Goal: Information Seeking & Learning: Find specific fact

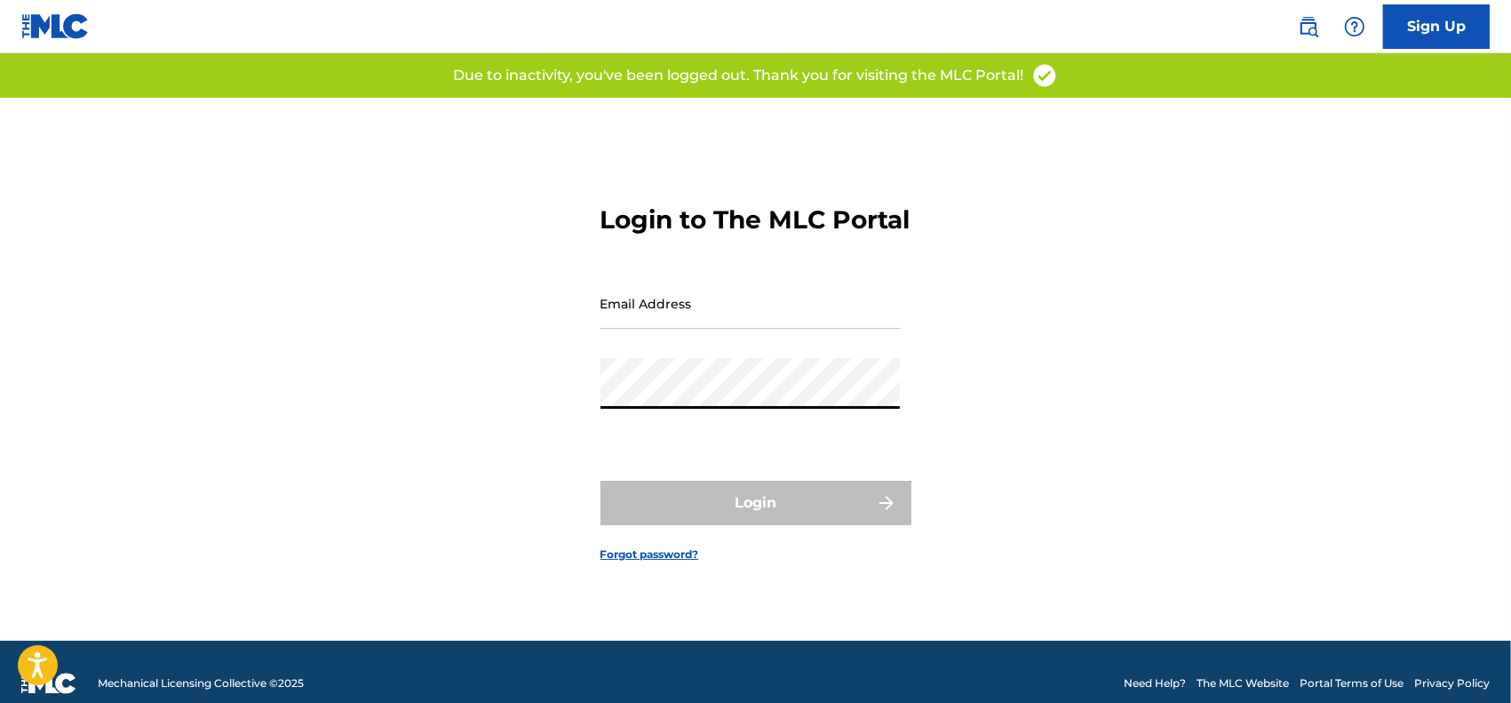
type input "[EMAIL_ADDRESS][DOMAIN_NAME]"
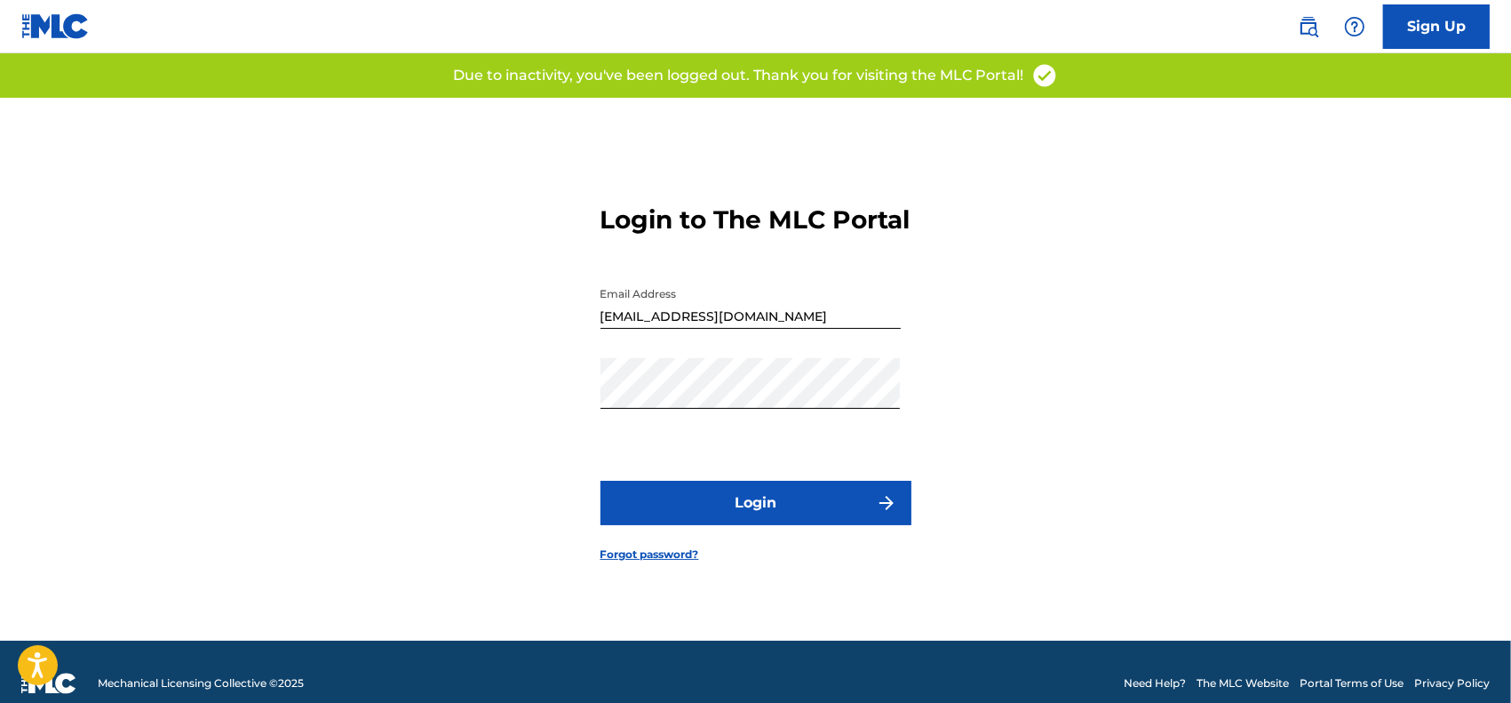
click at [724, 522] on button "Login" at bounding box center [756, 503] width 311 height 44
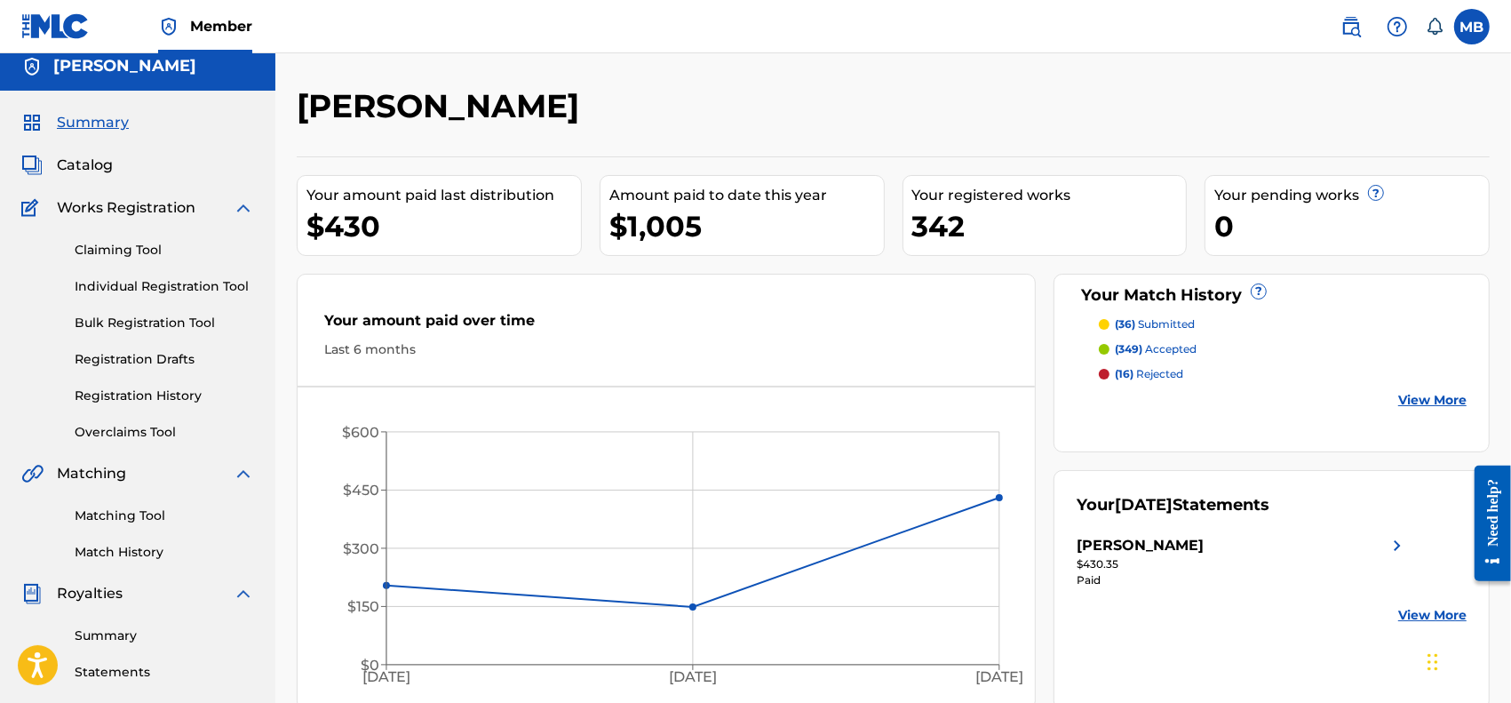
scroll to position [14, 0]
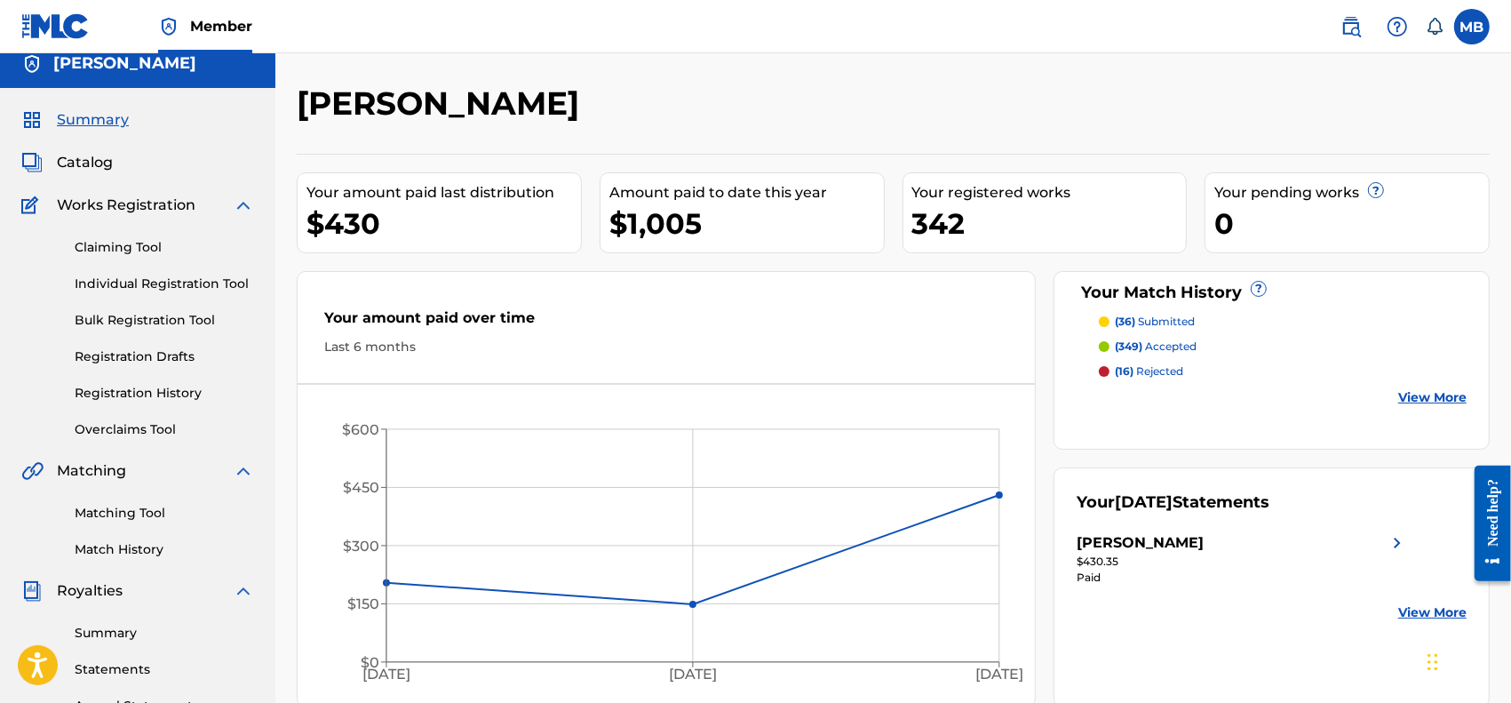
click at [121, 507] on link "Matching Tool" at bounding box center [164, 513] width 179 height 19
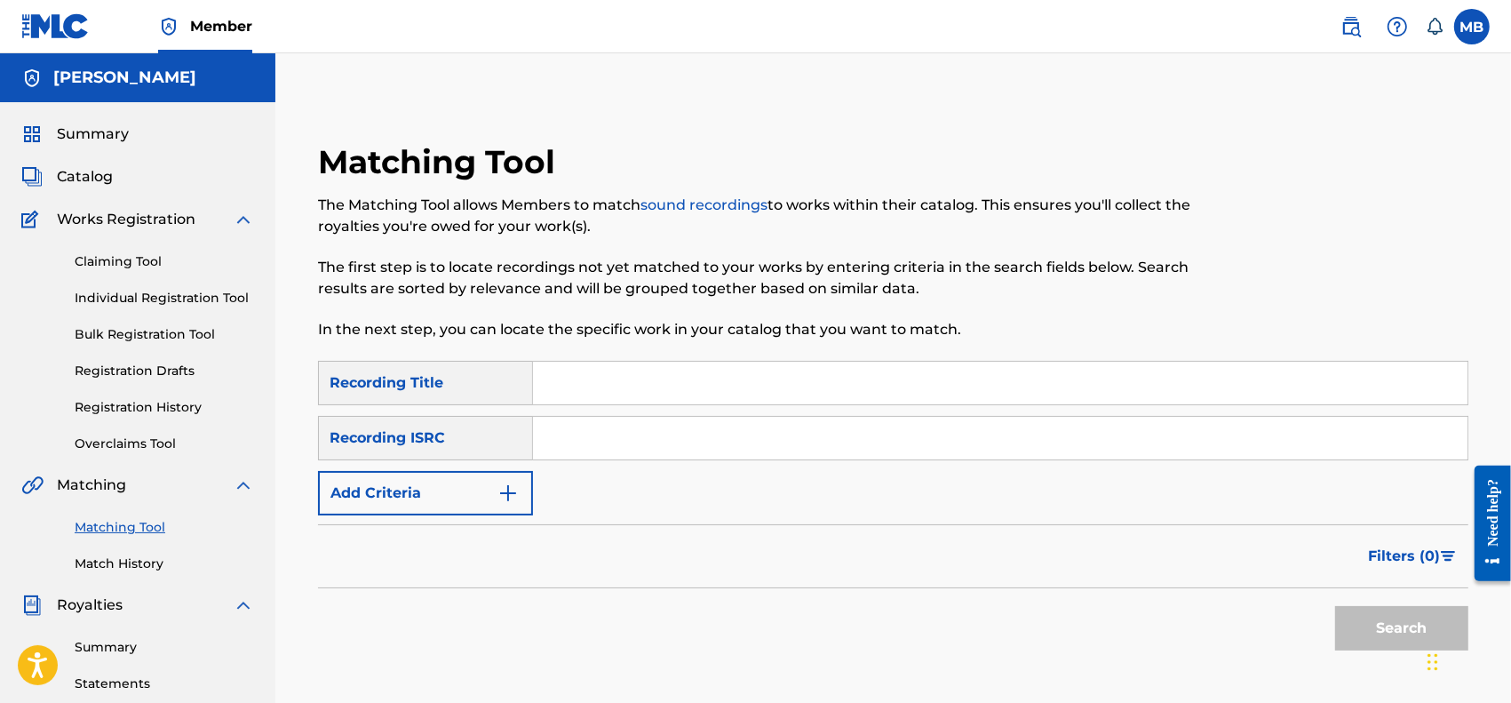
click at [508, 489] on img "Search Form" at bounding box center [508, 492] width 21 height 21
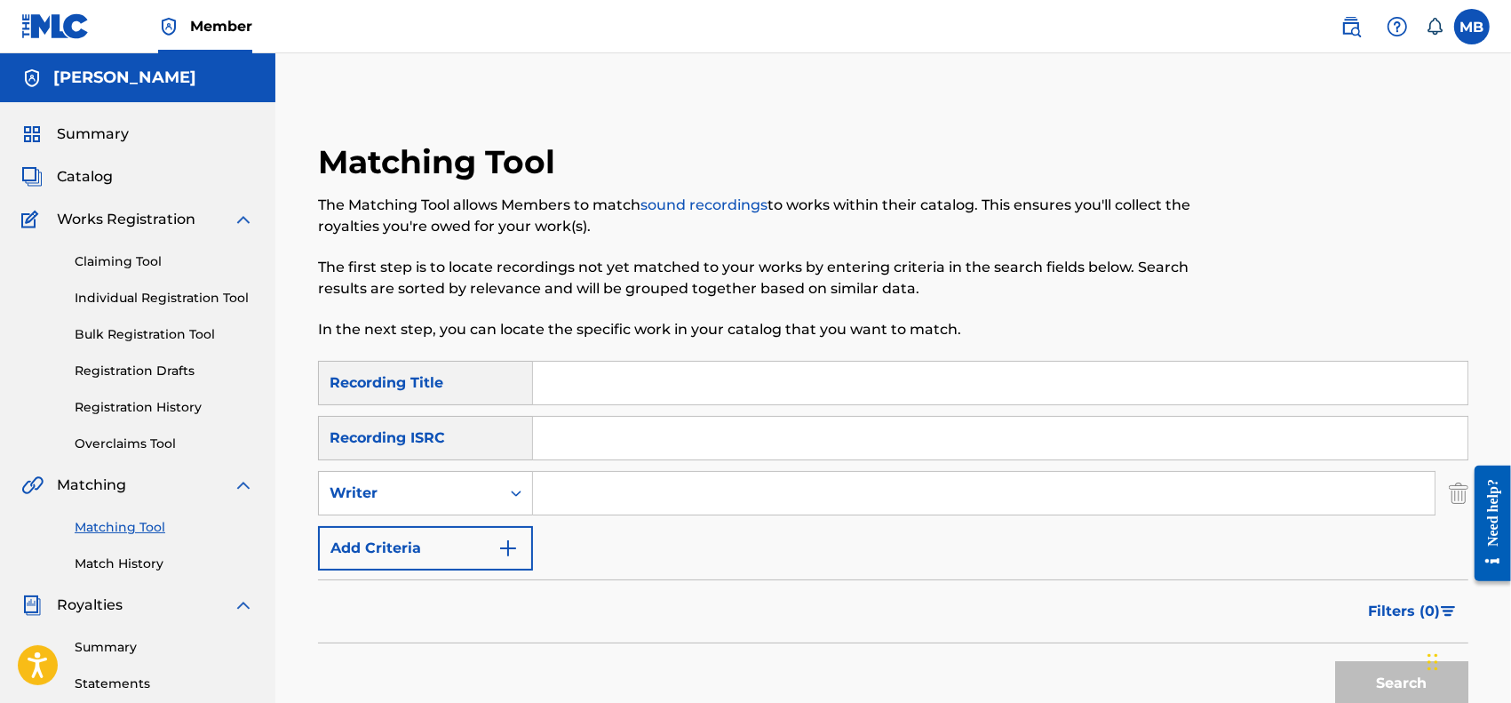
click at [601, 498] on input "Search Form" at bounding box center [984, 493] width 902 height 43
click at [517, 493] on icon "Search Form" at bounding box center [516, 493] width 11 height 6
click at [480, 535] on div "Recording Artist" at bounding box center [425, 537] width 213 height 44
paste input "Restful Sleep Music Collection"
type input "Restful Sleep Music Collection"
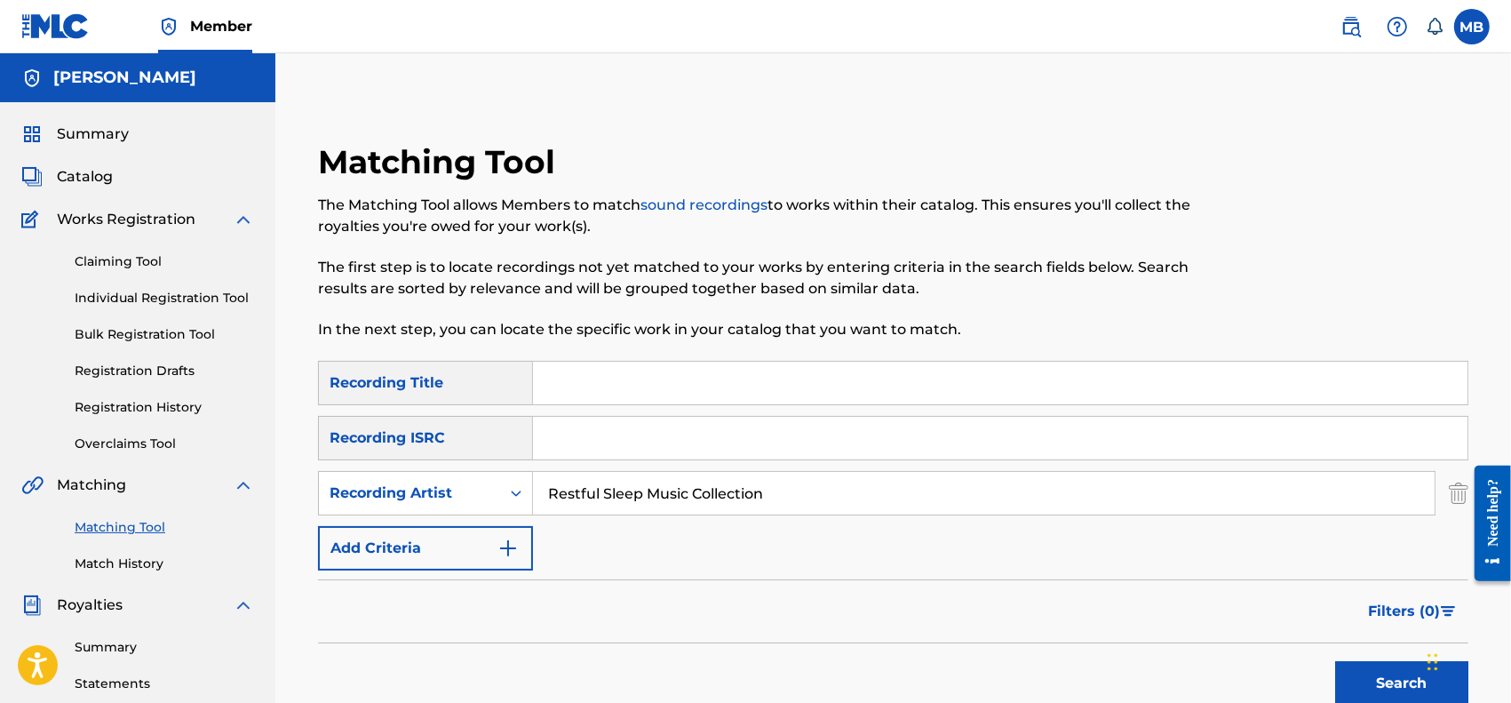
click at [1335, 661] on button "Search" at bounding box center [1401, 683] width 133 height 44
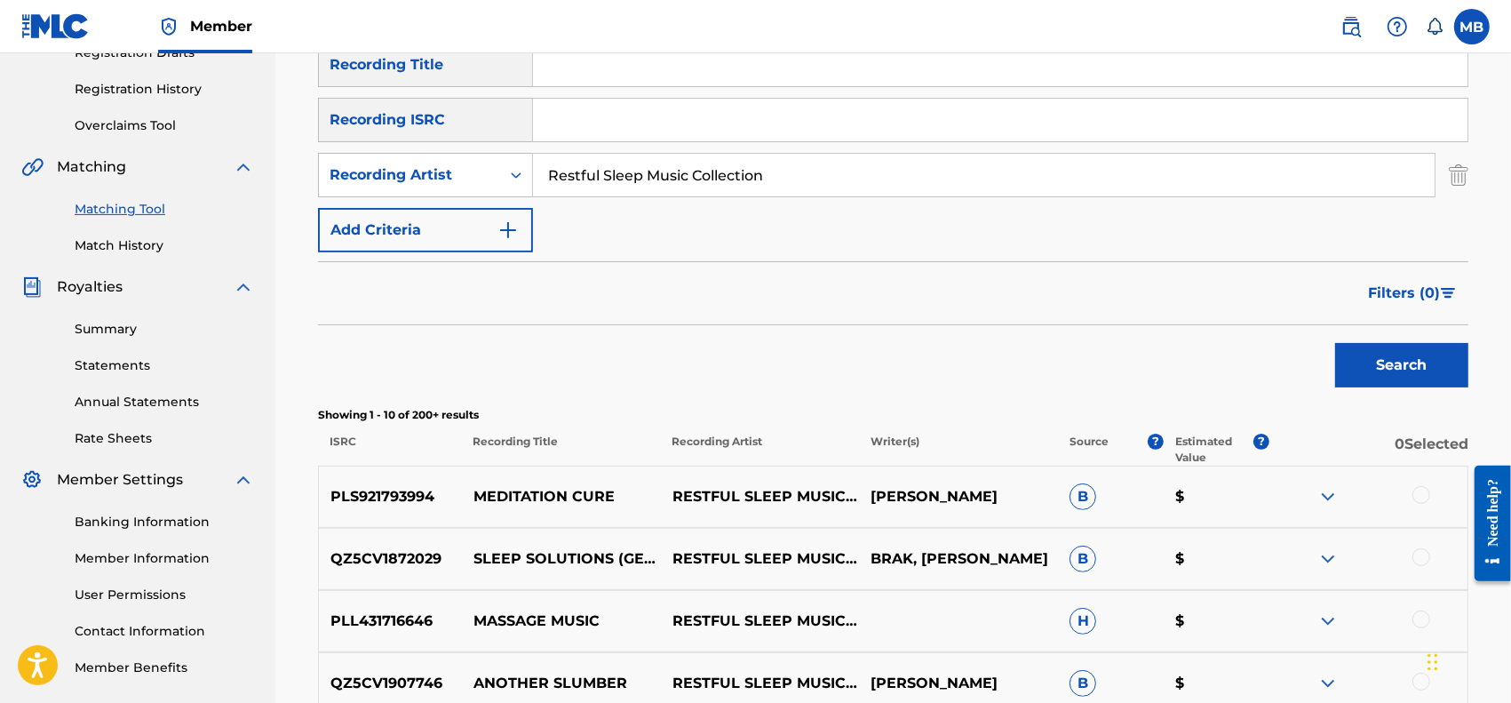
scroll to position [370, 0]
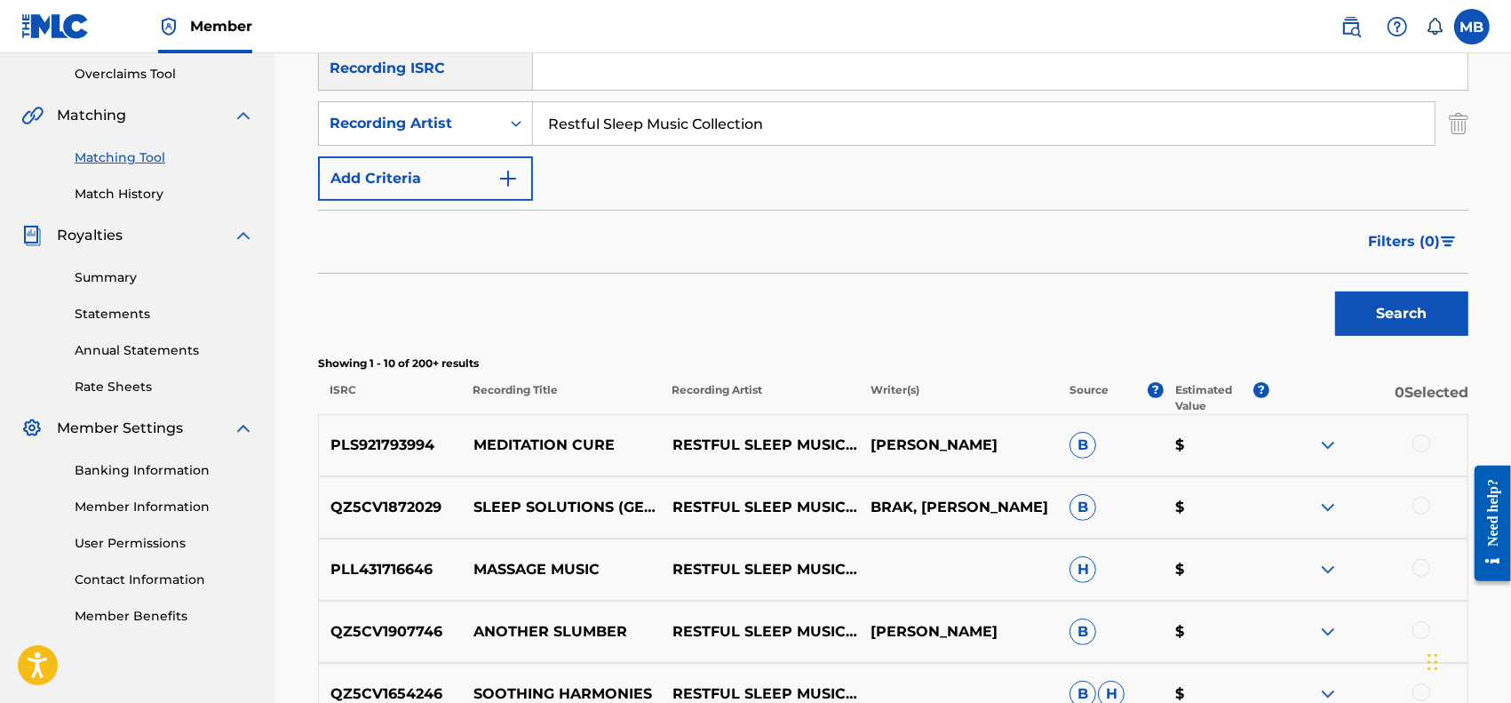
click at [1431, 237] on span "Filters ( 0 )" at bounding box center [1404, 241] width 72 height 21
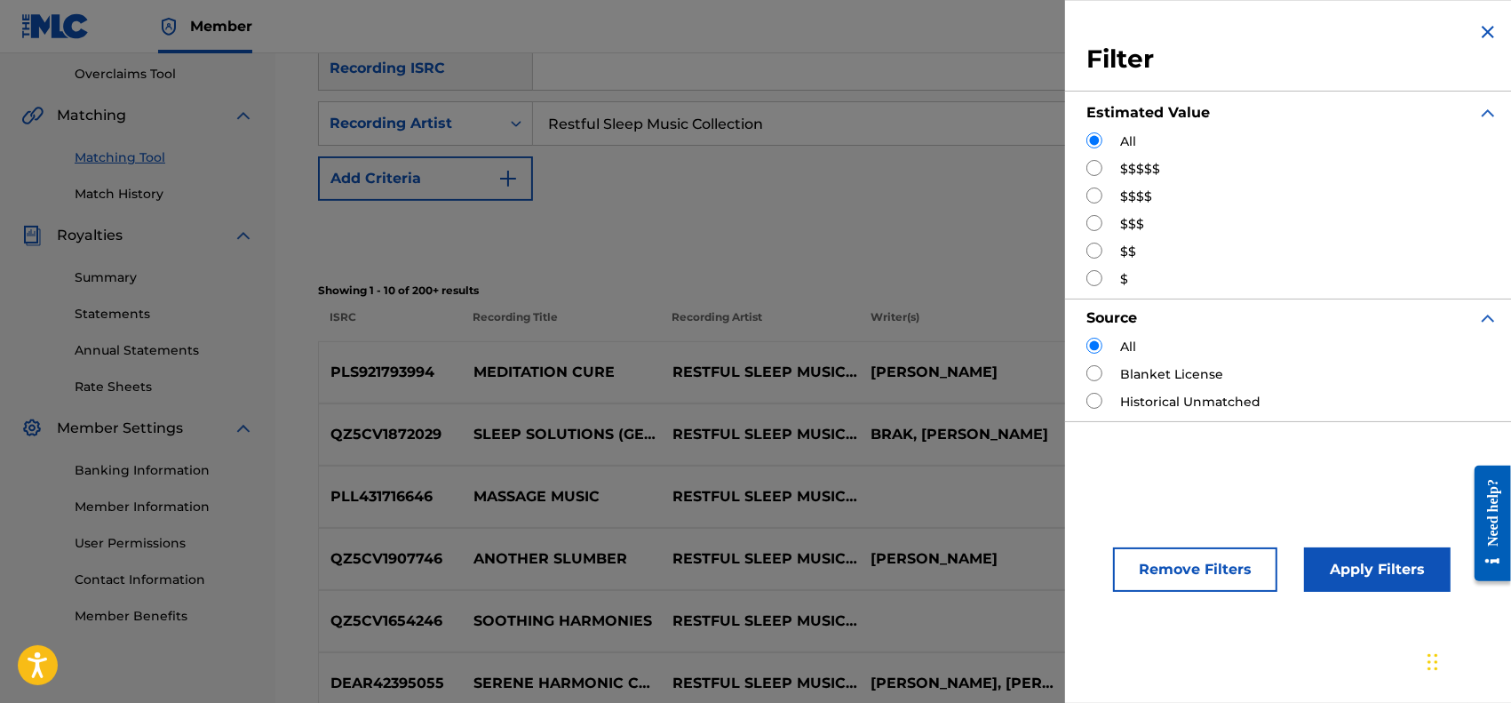
click at [1118, 227] on div "$$$" at bounding box center [1293, 224] width 412 height 19
click at [1082, 216] on div "Filter Estimated Value All $$$$$ $$$$ $$$ $$ $ Source All Blanket License Histo…" at bounding box center [1292, 221] width 455 height 442
click at [1091, 219] on input "Search Form" at bounding box center [1095, 223] width 16 height 16
radio input "true"
click at [1330, 565] on button "Apply Filters" at bounding box center [1377, 569] width 147 height 44
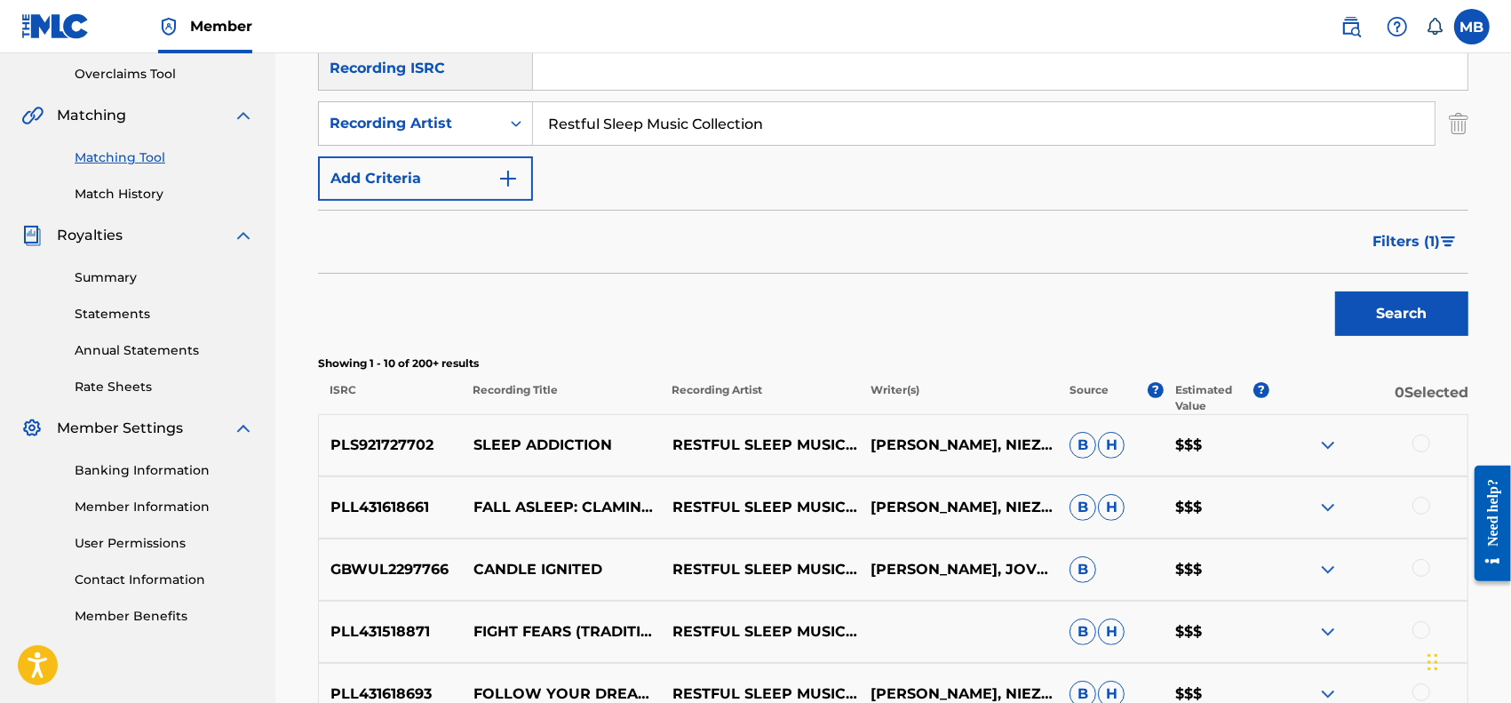
click at [1423, 234] on span "Filters ( 1 )" at bounding box center [1407, 241] width 68 height 21
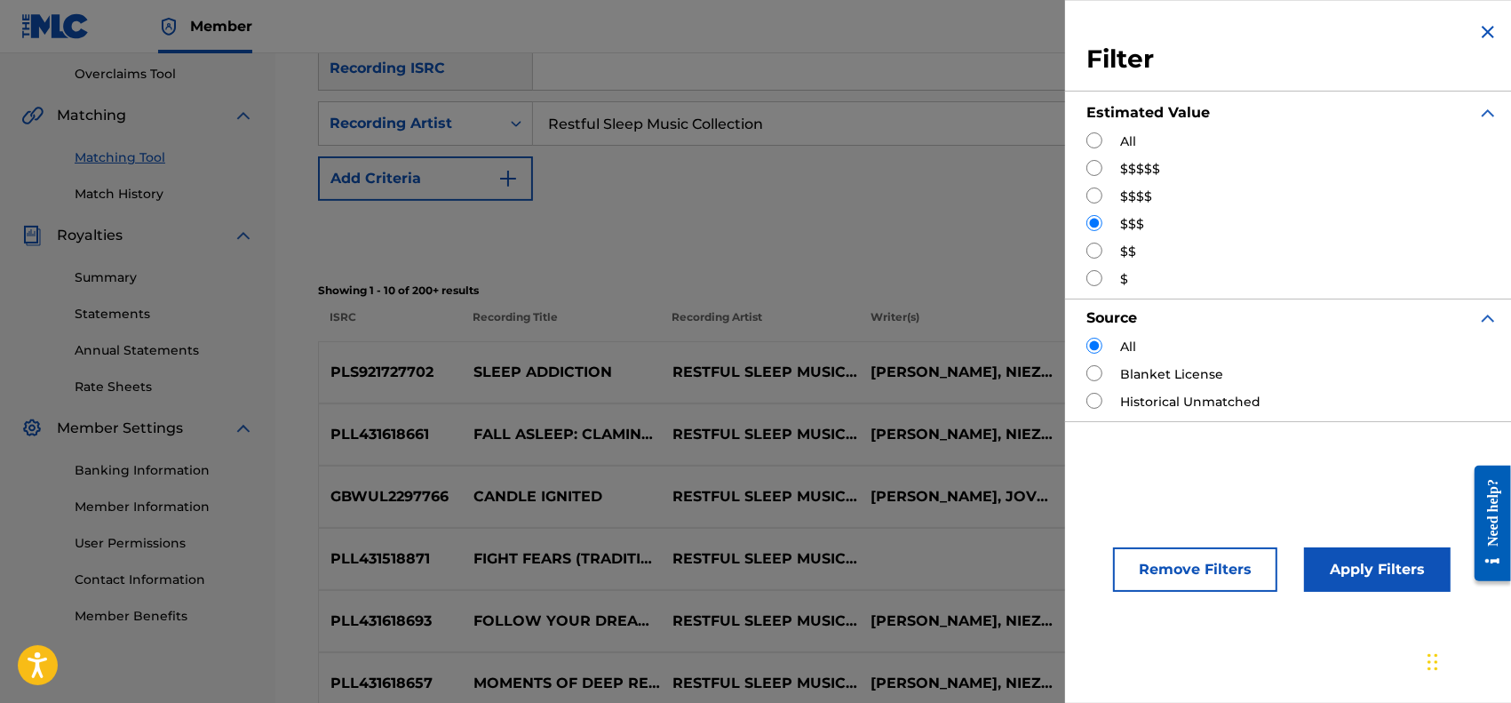
click at [1094, 198] on input "Search Form" at bounding box center [1095, 195] width 16 height 16
radio input "true"
click at [1335, 567] on button "Apply Filters" at bounding box center [1377, 569] width 147 height 44
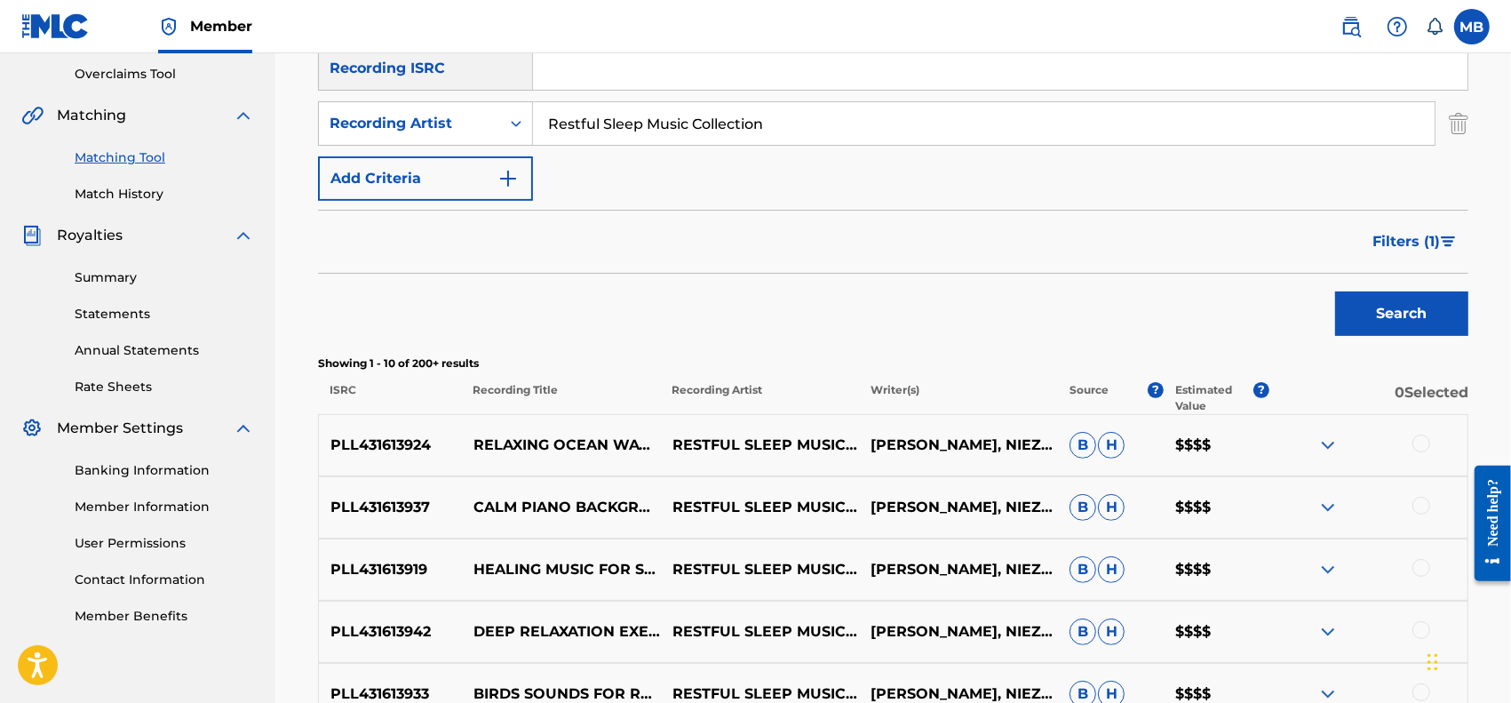
click at [1330, 445] on img at bounding box center [1328, 444] width 21 height 21
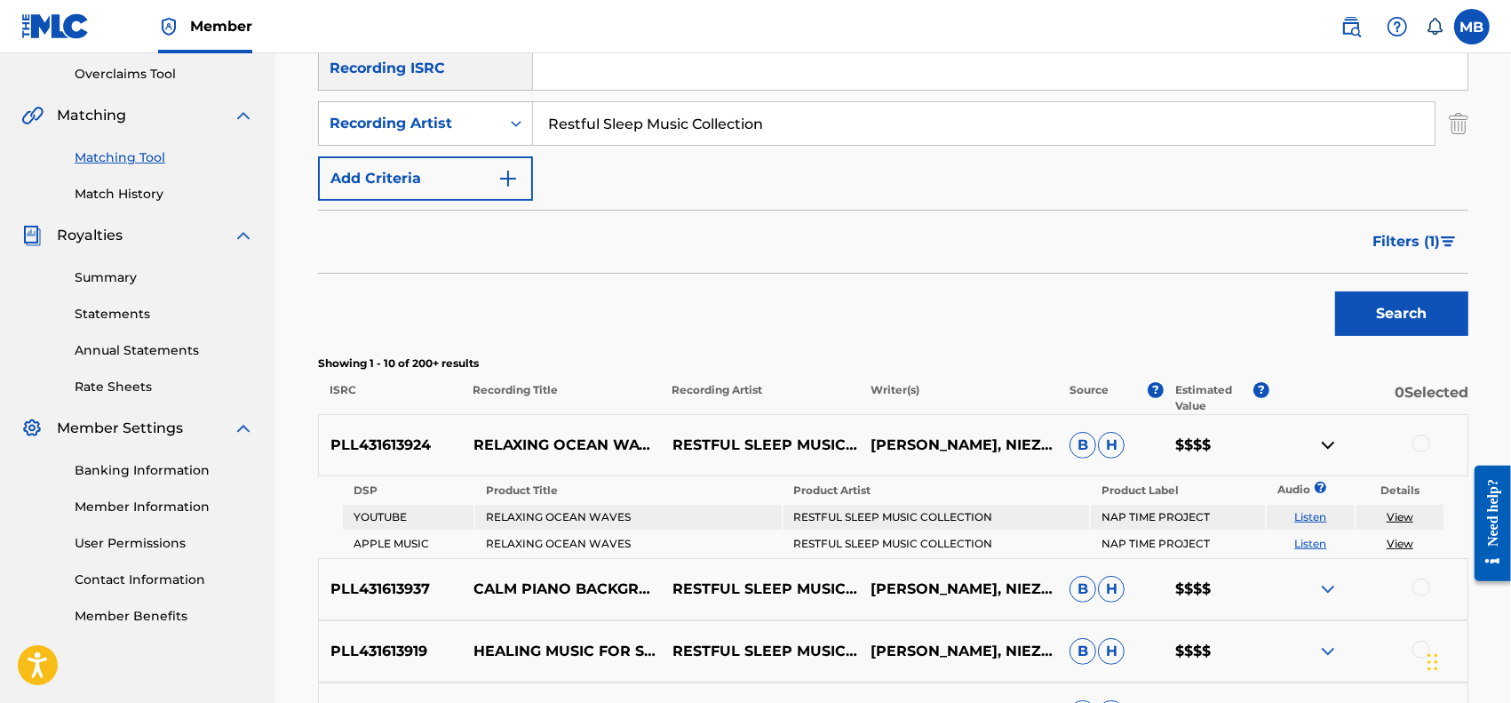
click at [1398, 542] on link "View" at bounding box center [1400, 543] width 27 height 13
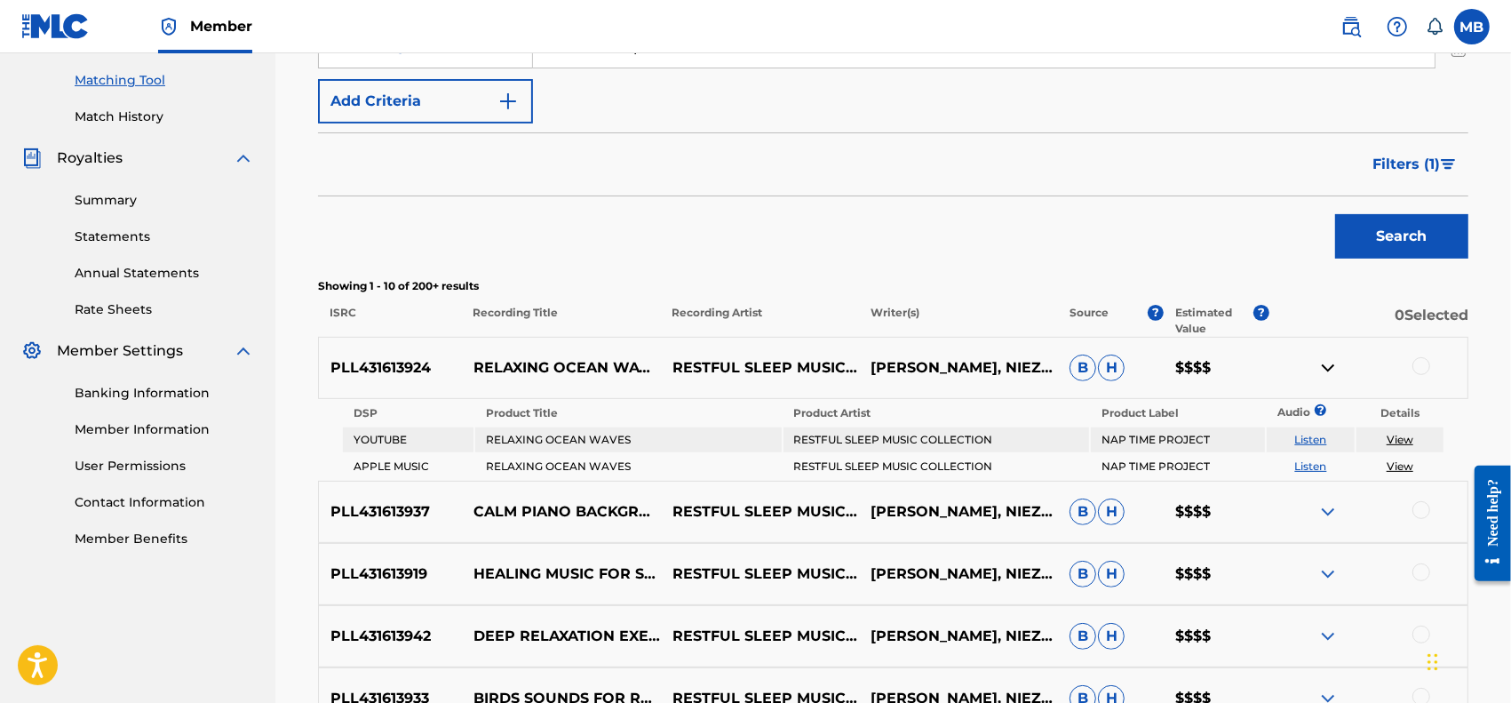
scroll to position [185, 0]
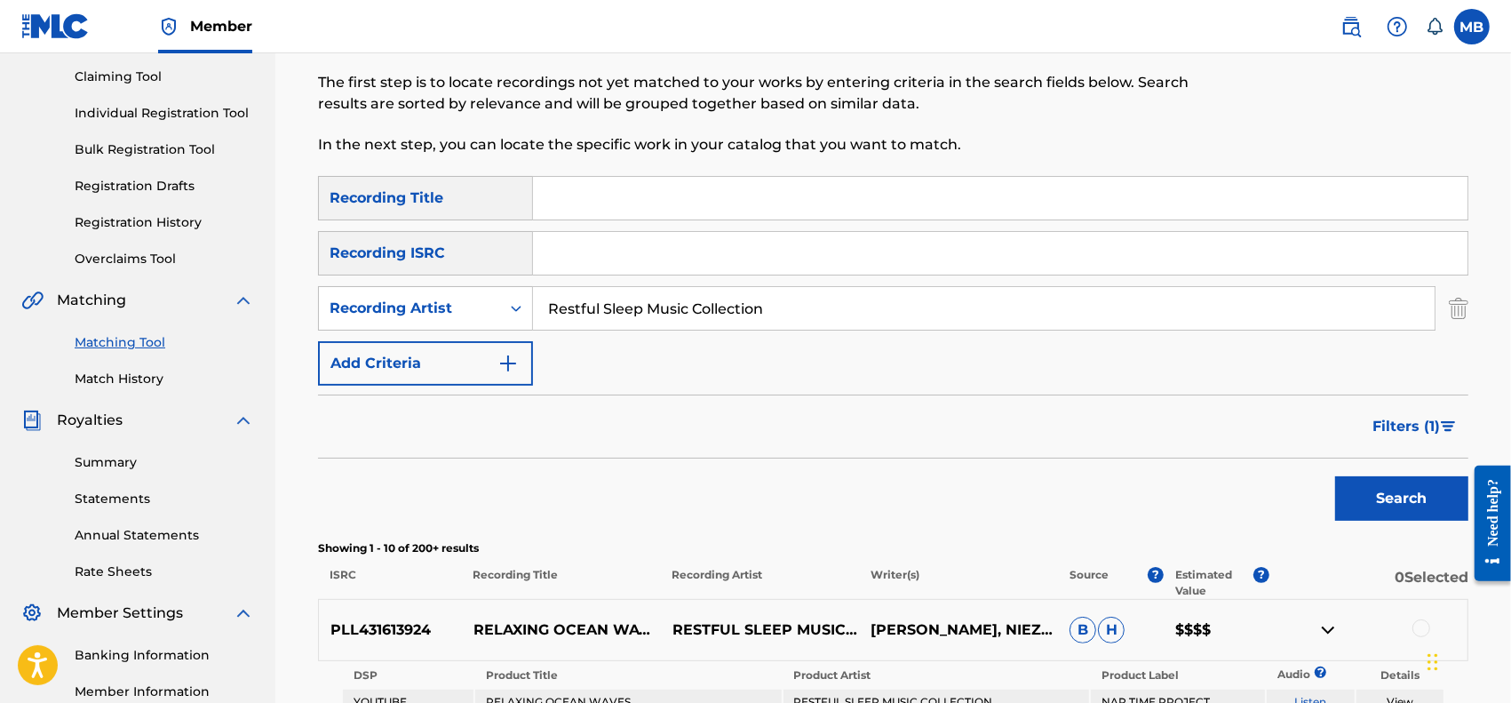
click at [1404, 425] on span "Filters ( 1 )" at bounding box center [1407, 426] width 68 height 21
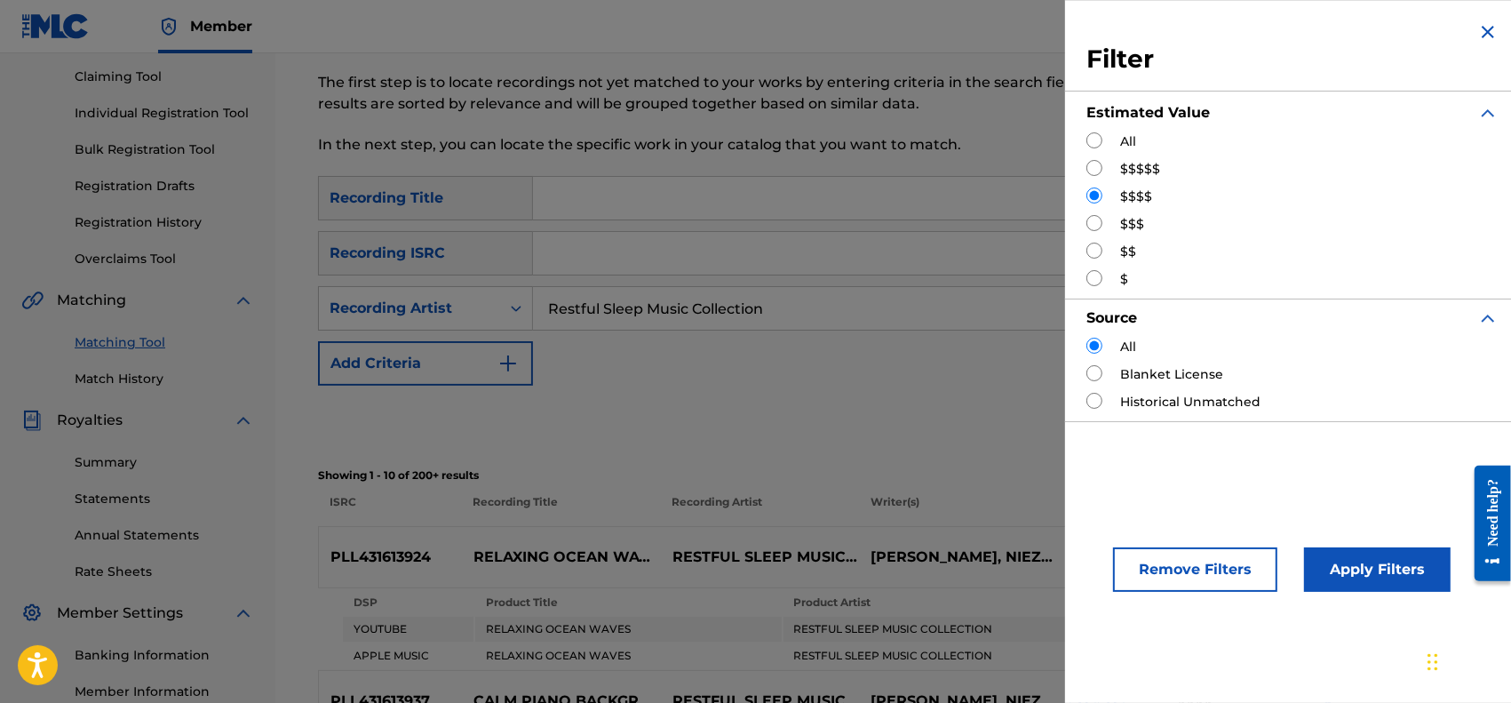
click at [1098, 165] on input "Search Form" at bounding box center [1095, 168] width 16 height 16
radio input "true"
click at [1351, 567] on button "Apply Filters" at bounding box center [1377, 569] width 147 height 44
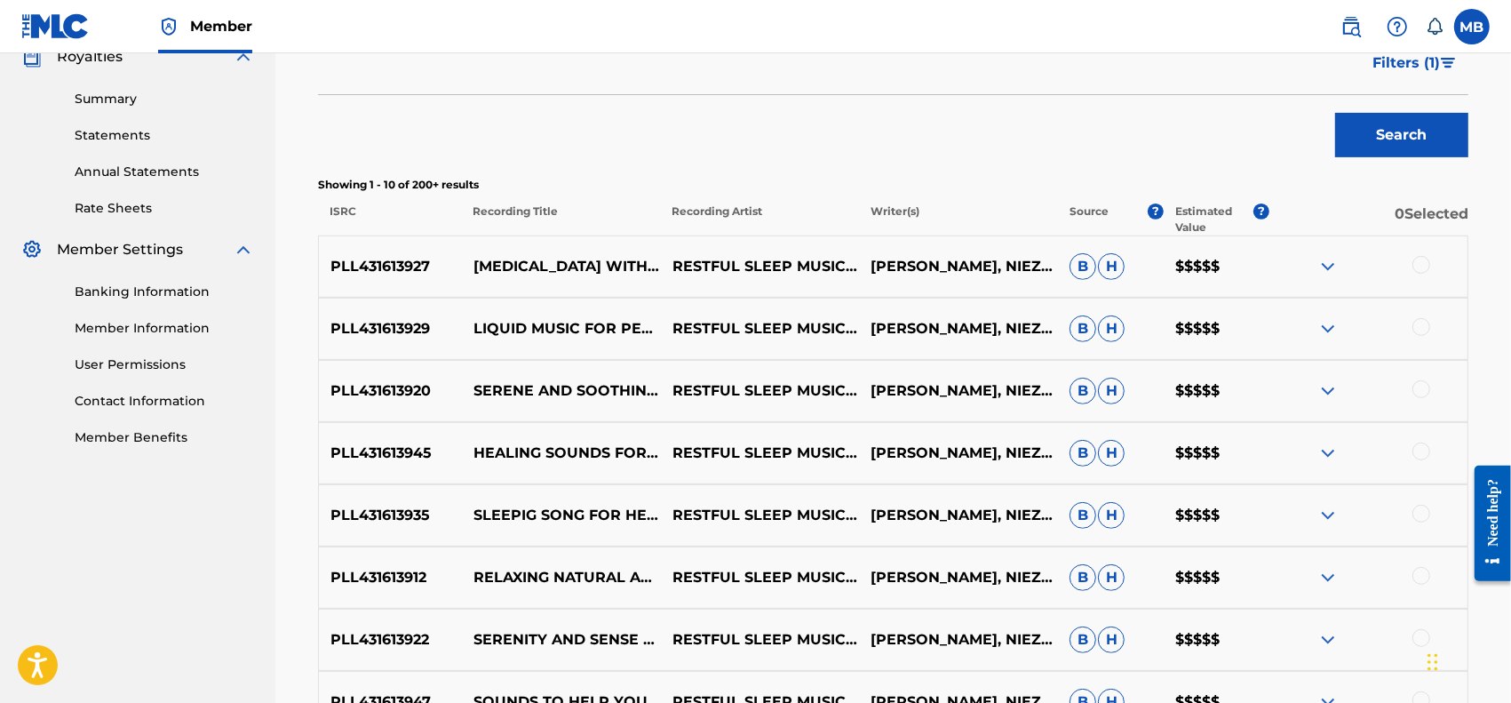
scroll to position [555, 0]
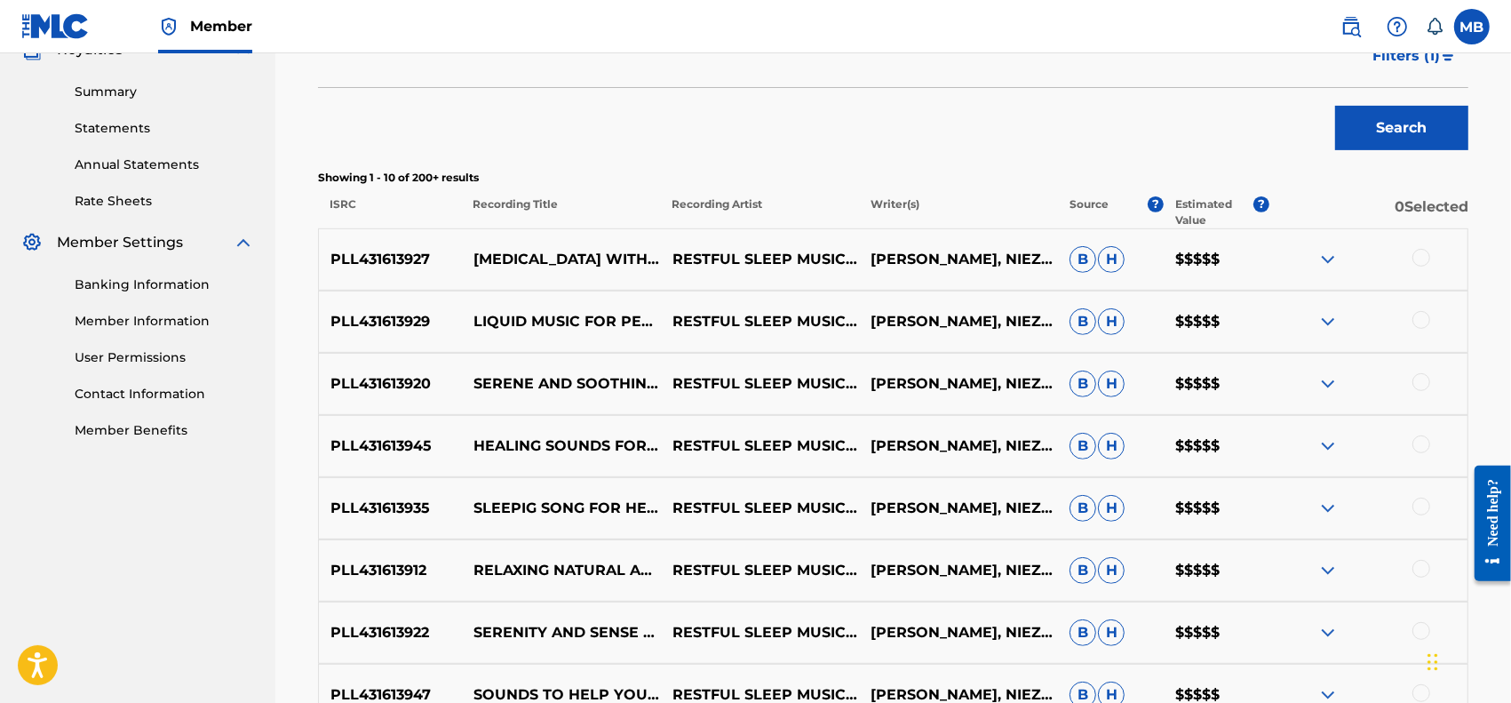
click at [1335, 258] on img at bounding box center [1328, 259] width 21 height 21
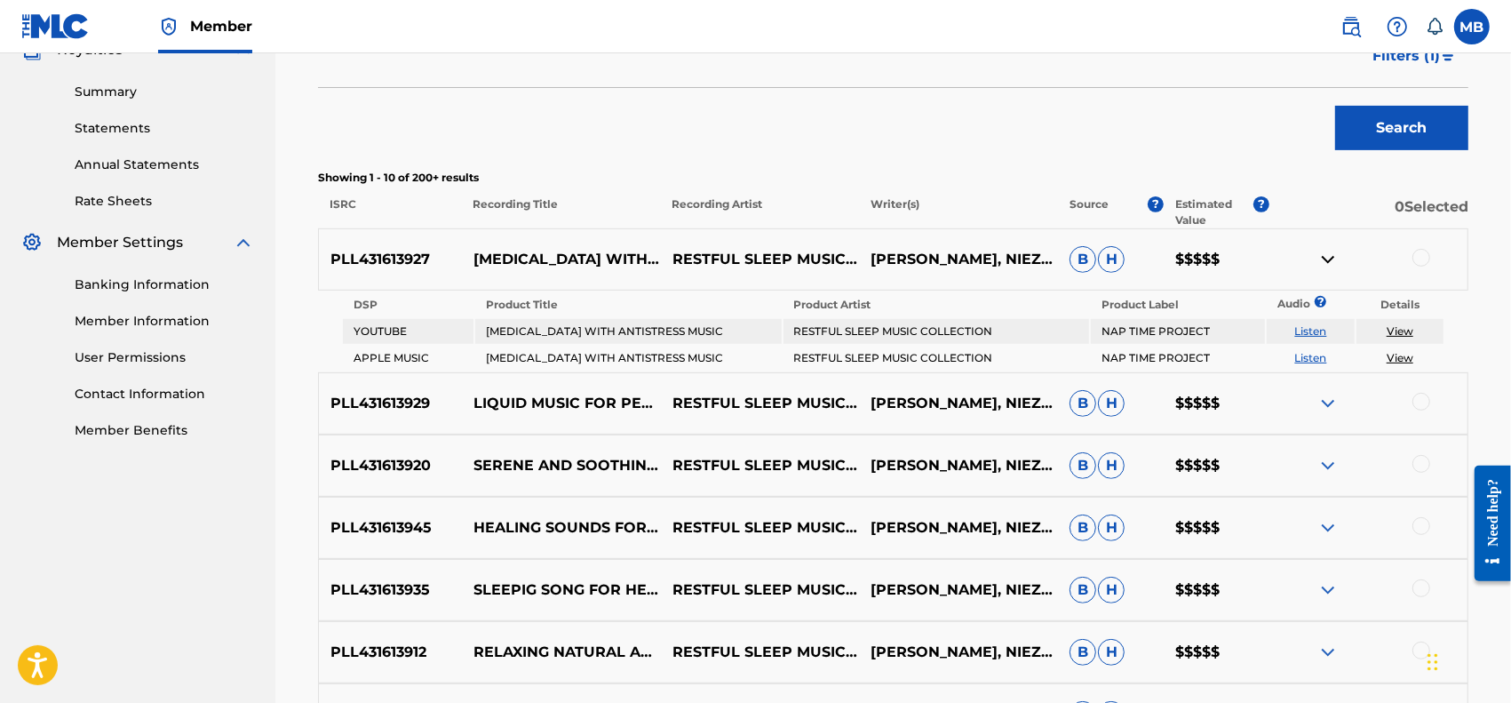
click at [1413, 356] on link "View" at bounding box center [1400, 357] width 27 height 13
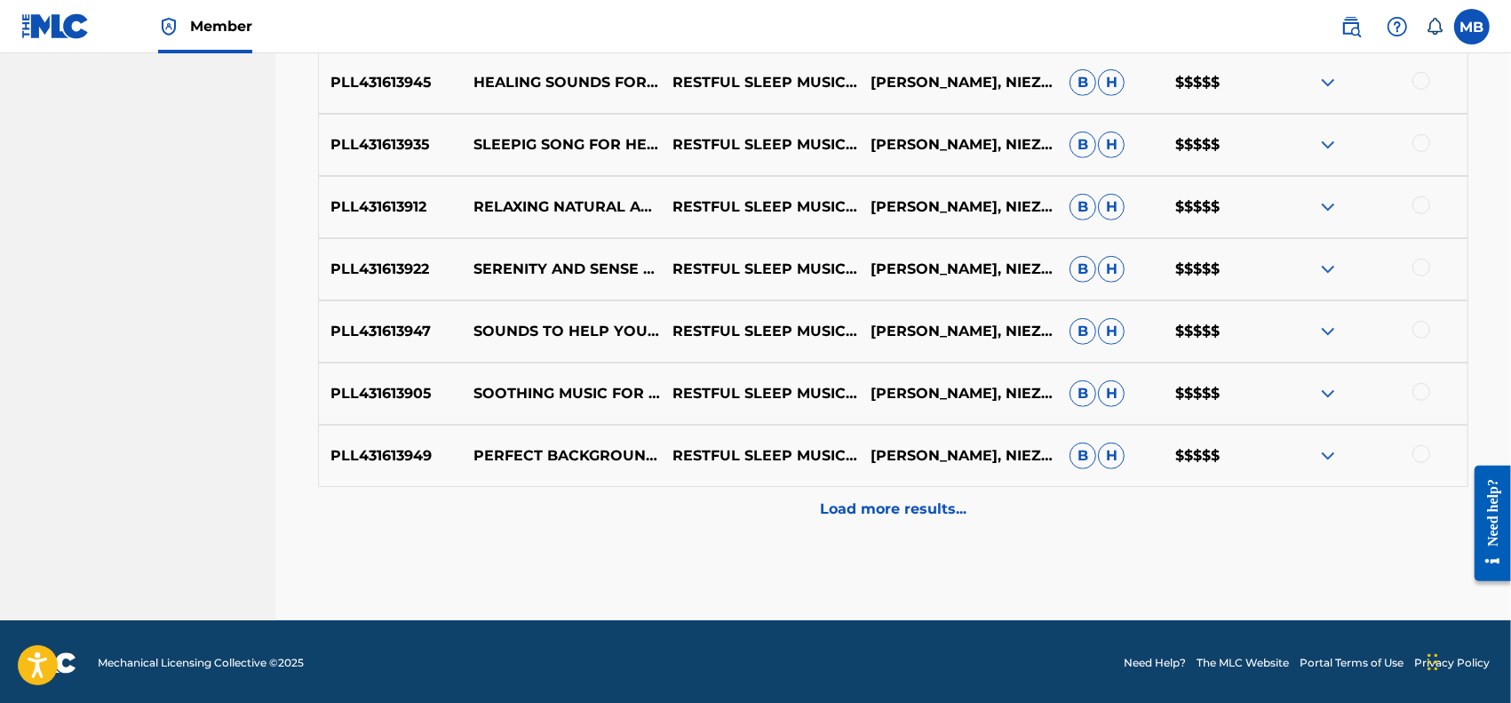
click at [908, 507] on p "Load more results..." at bounding box center [893, 508] width 147 height 21
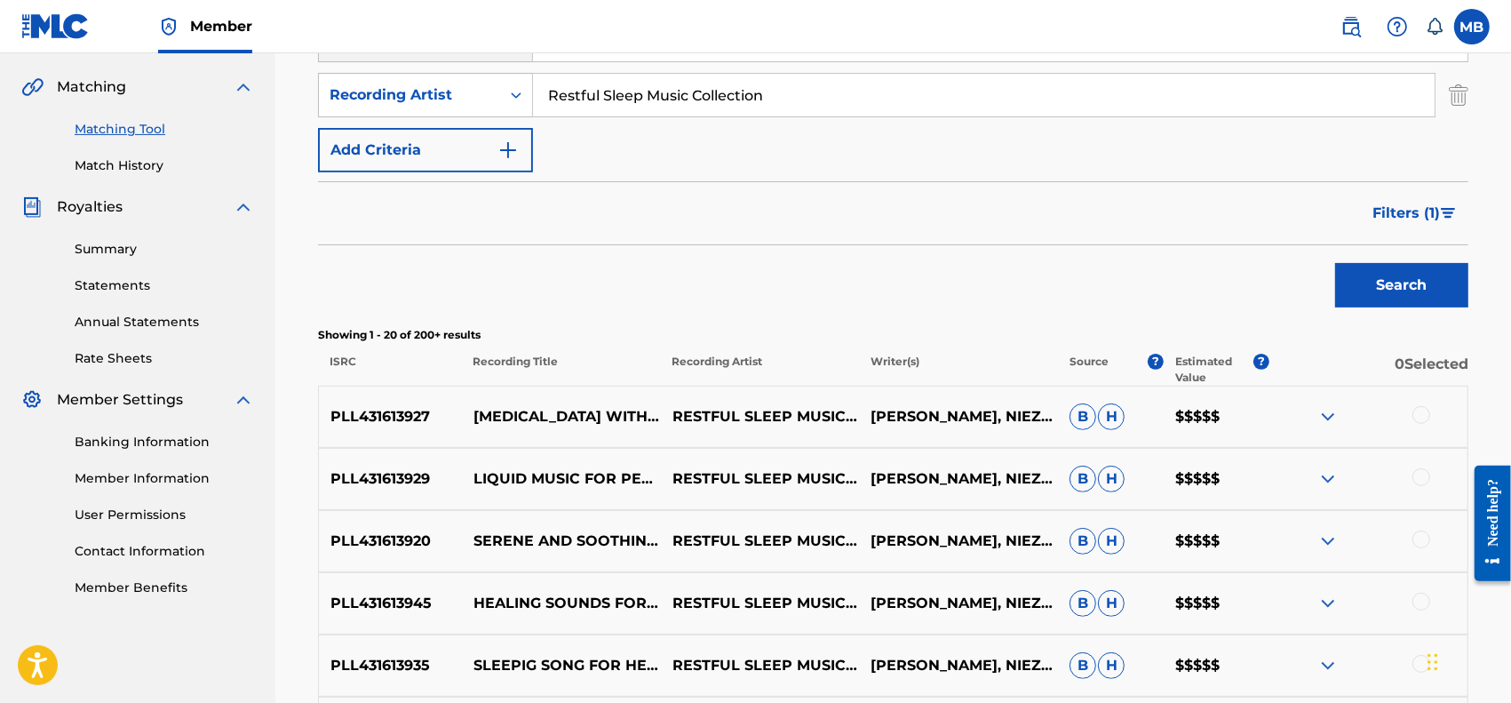
scroll to position [1000, 0]
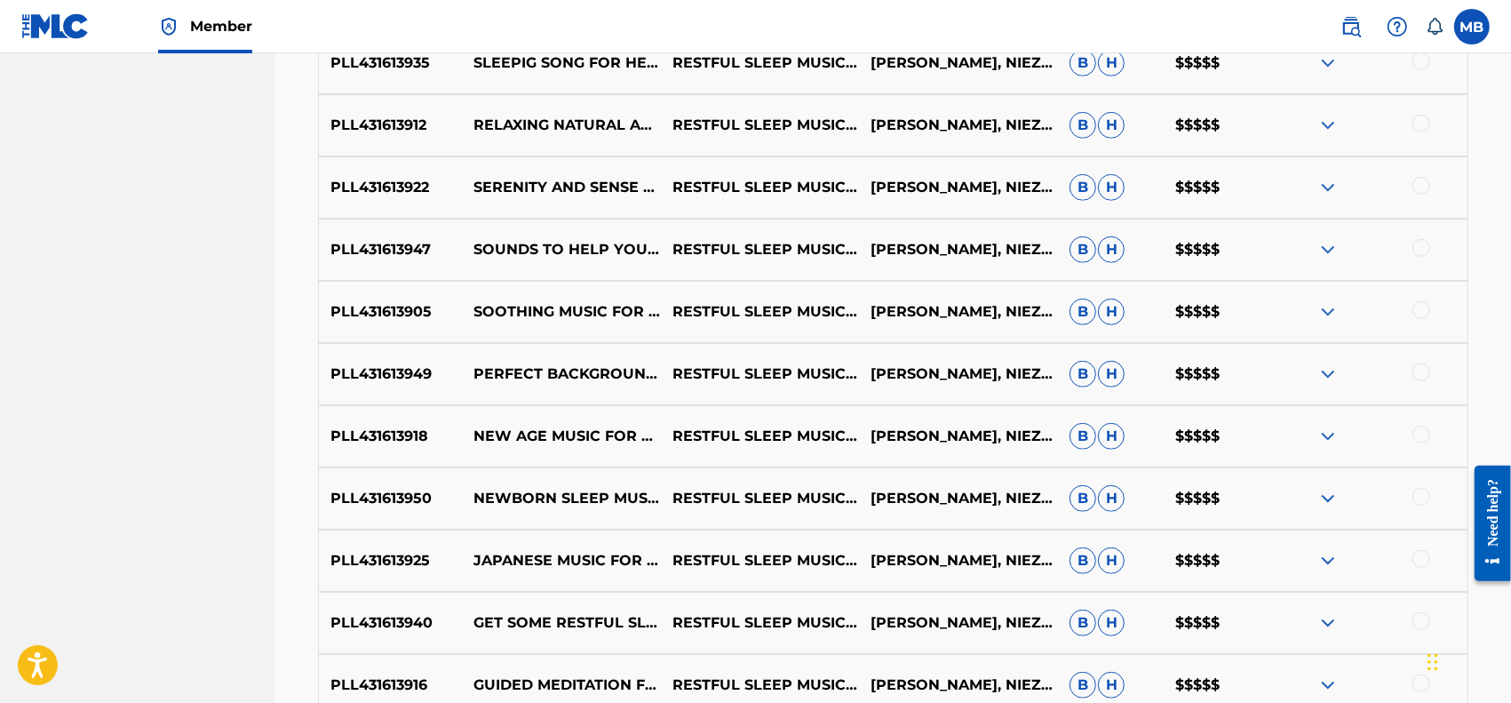
click at [1330, 564] on img at bounding box center [1328, 560] width 21 height 21
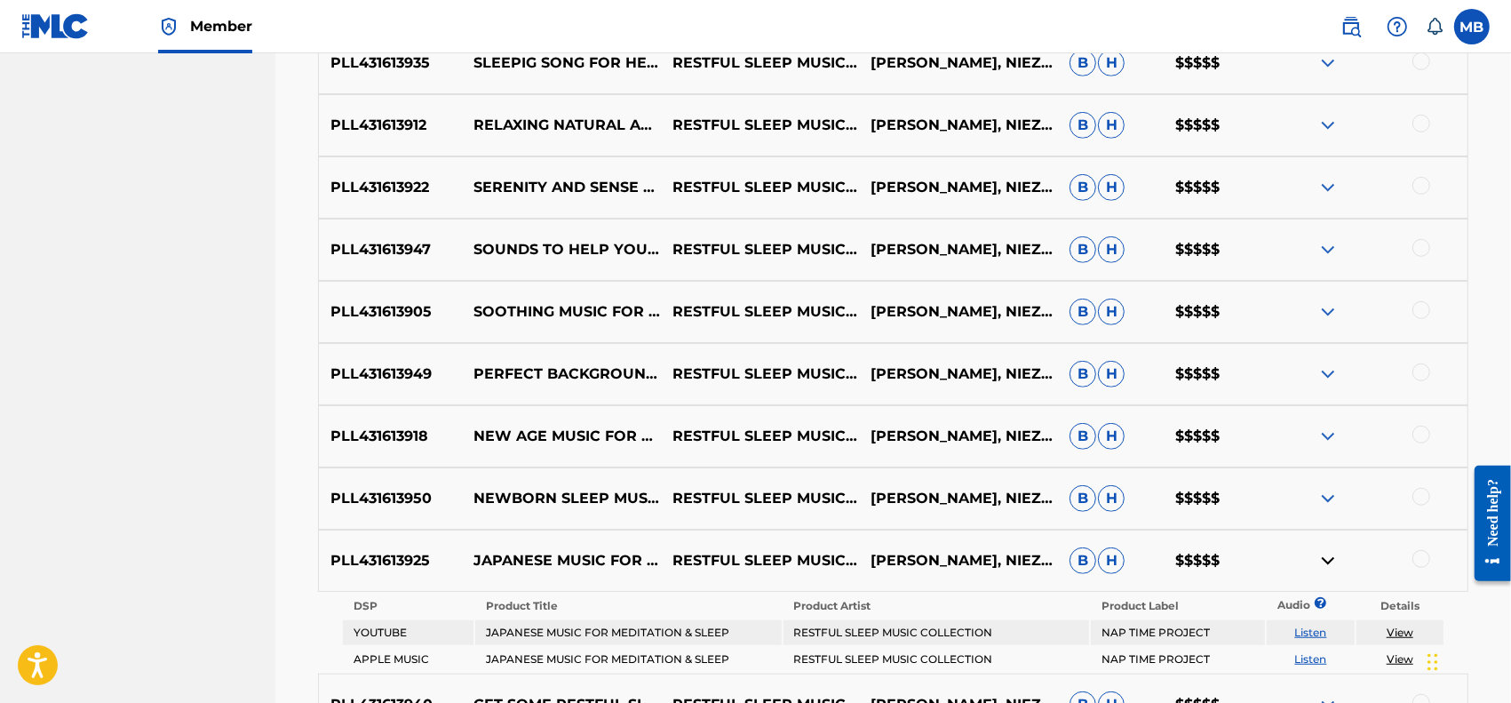
click at [1401, 656] on link "View" at bounding box center [1400, 658] width 27 height 13
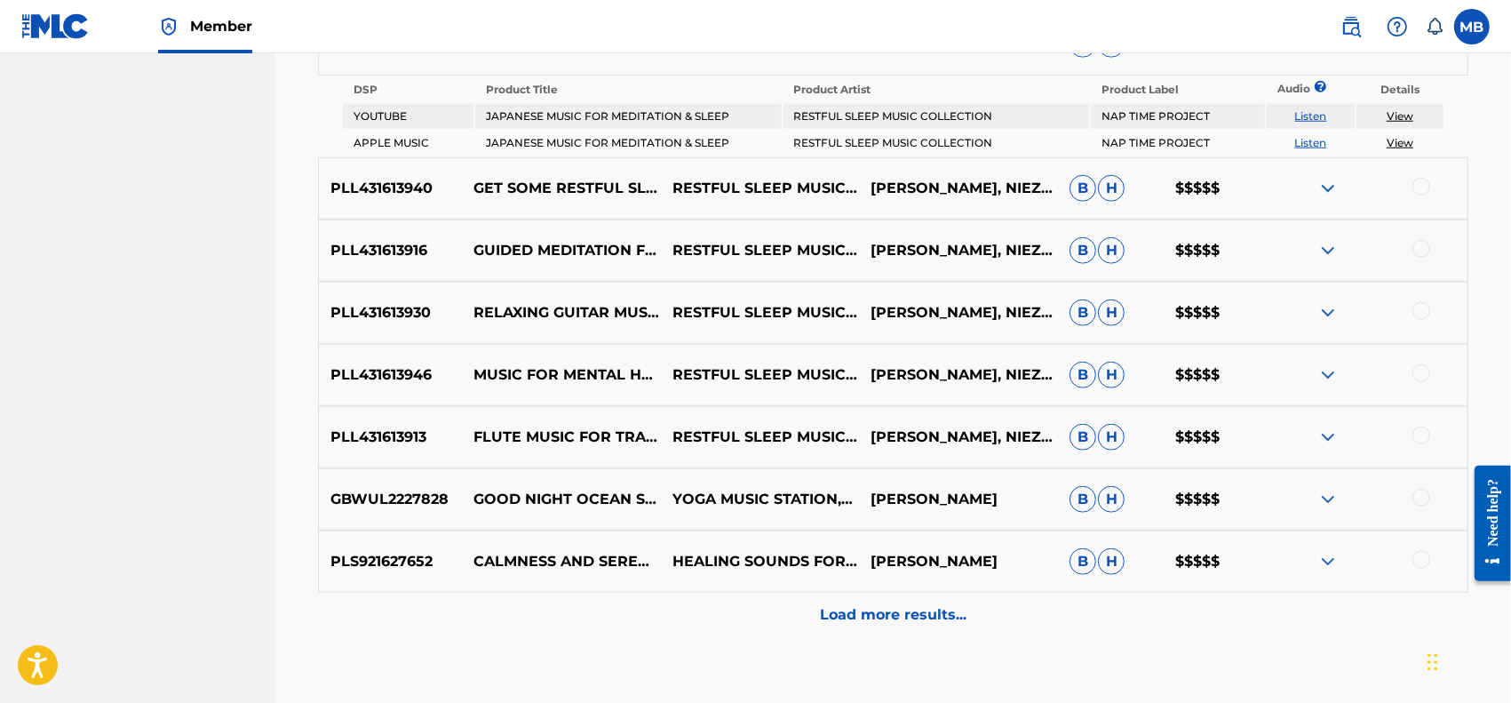
scroll to position [1556, 0]
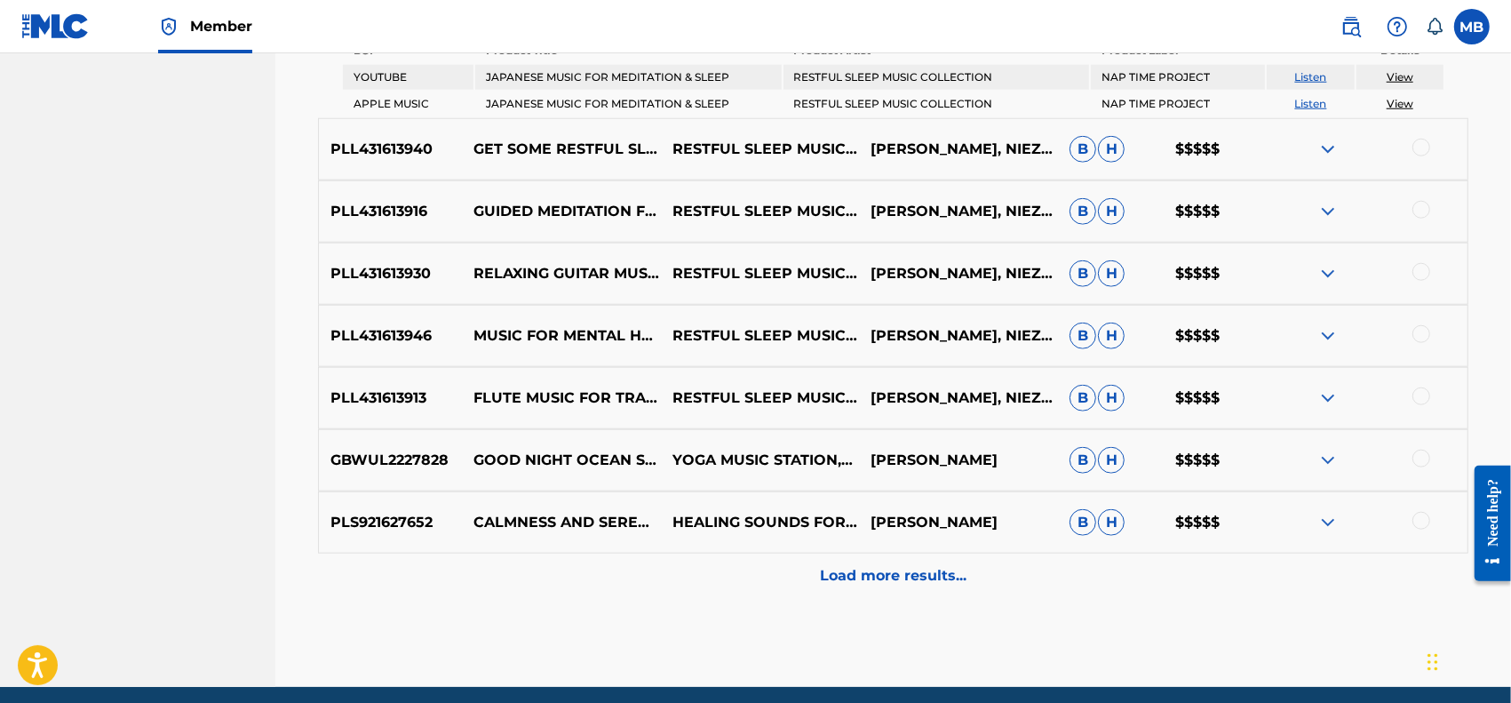
click at [1331, 336] on img at bounding box center [1328, 335] width 21 height 21
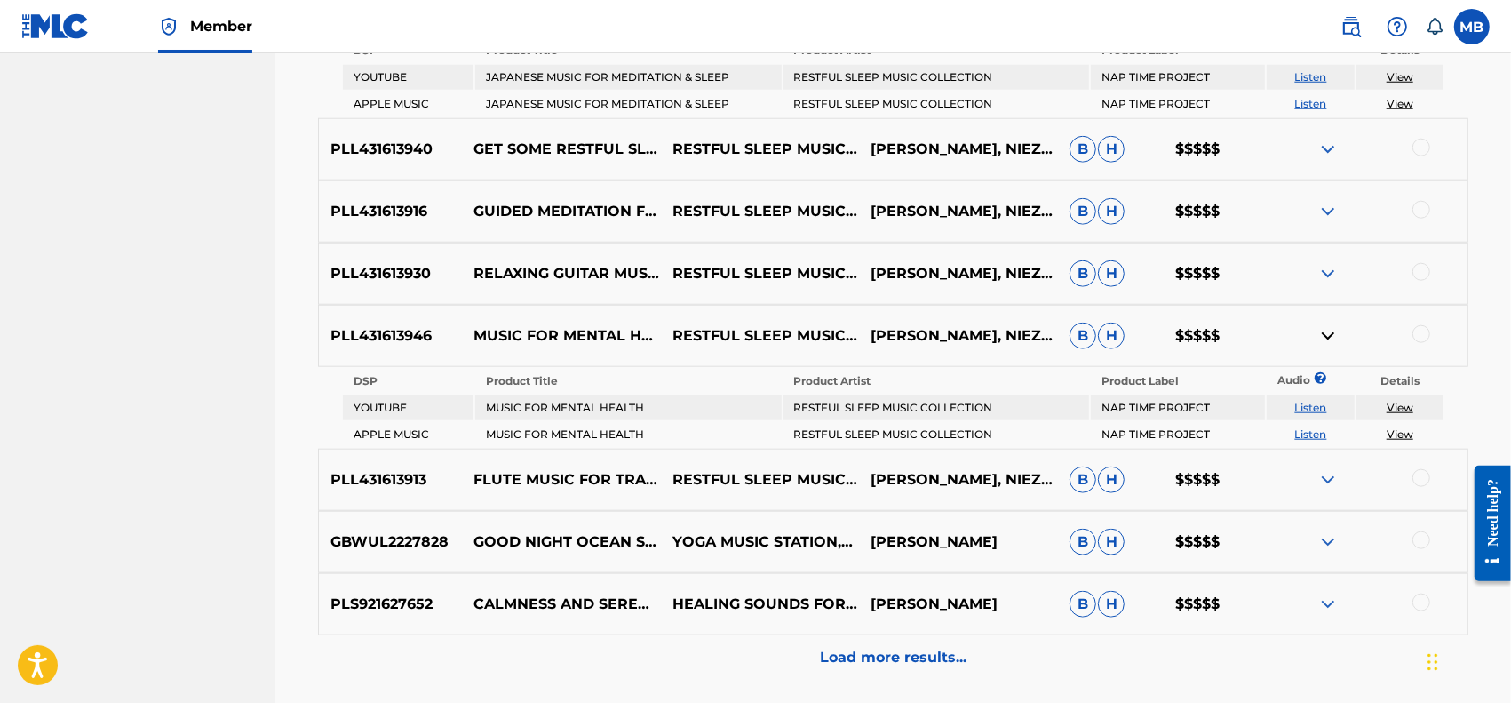
click at [1397, 427] on link "View" at bounding box center [1400, 433] width 27 height 13
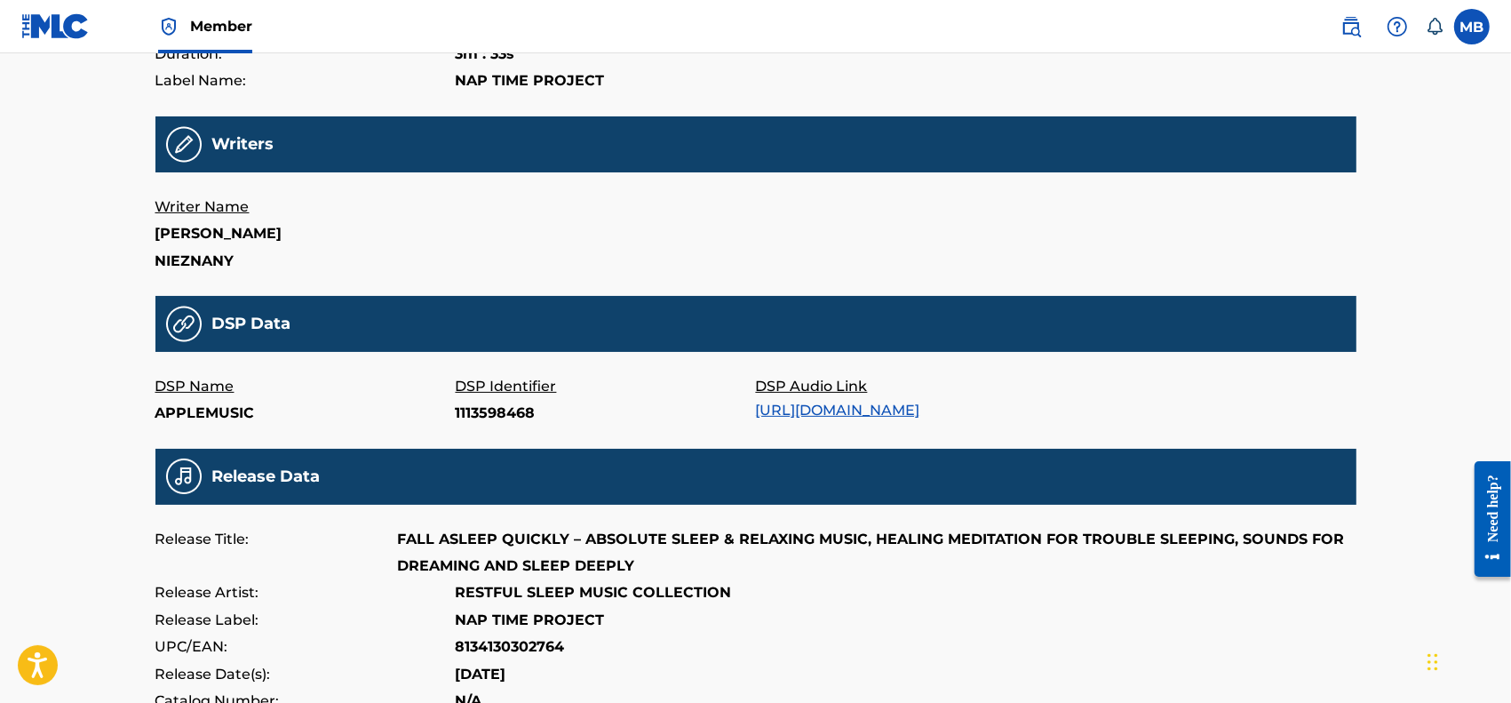
scroll to position [370, 0]
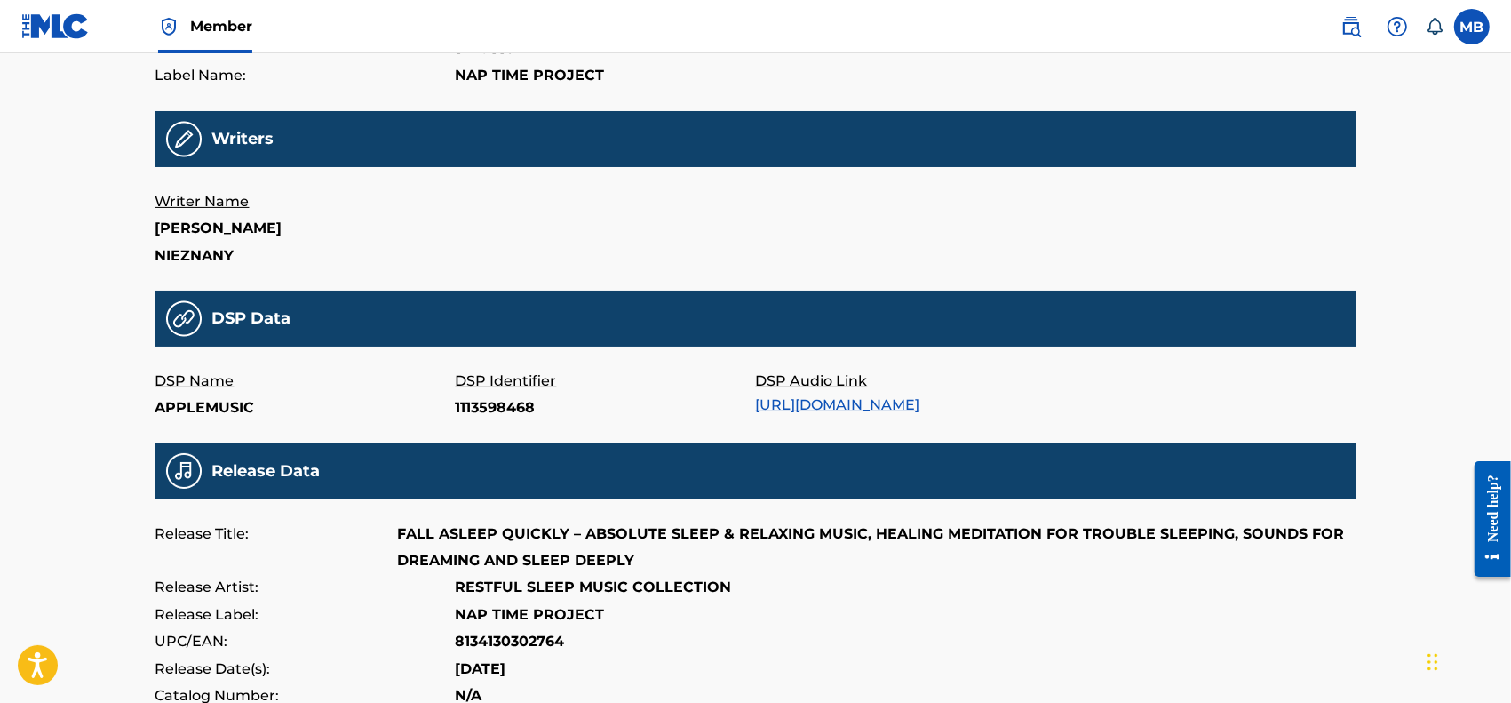
click at [912, 415] on div "DSP Audio Link https://music.apple.com/album/1113598043?i=1113598468" at bounding box center [906, 395] width 300 height 54
click at [916, 405] on link "https://music.apple.com/album/1113598043?i=1113598468" at bounding box center [838, 404] width 164 height 17
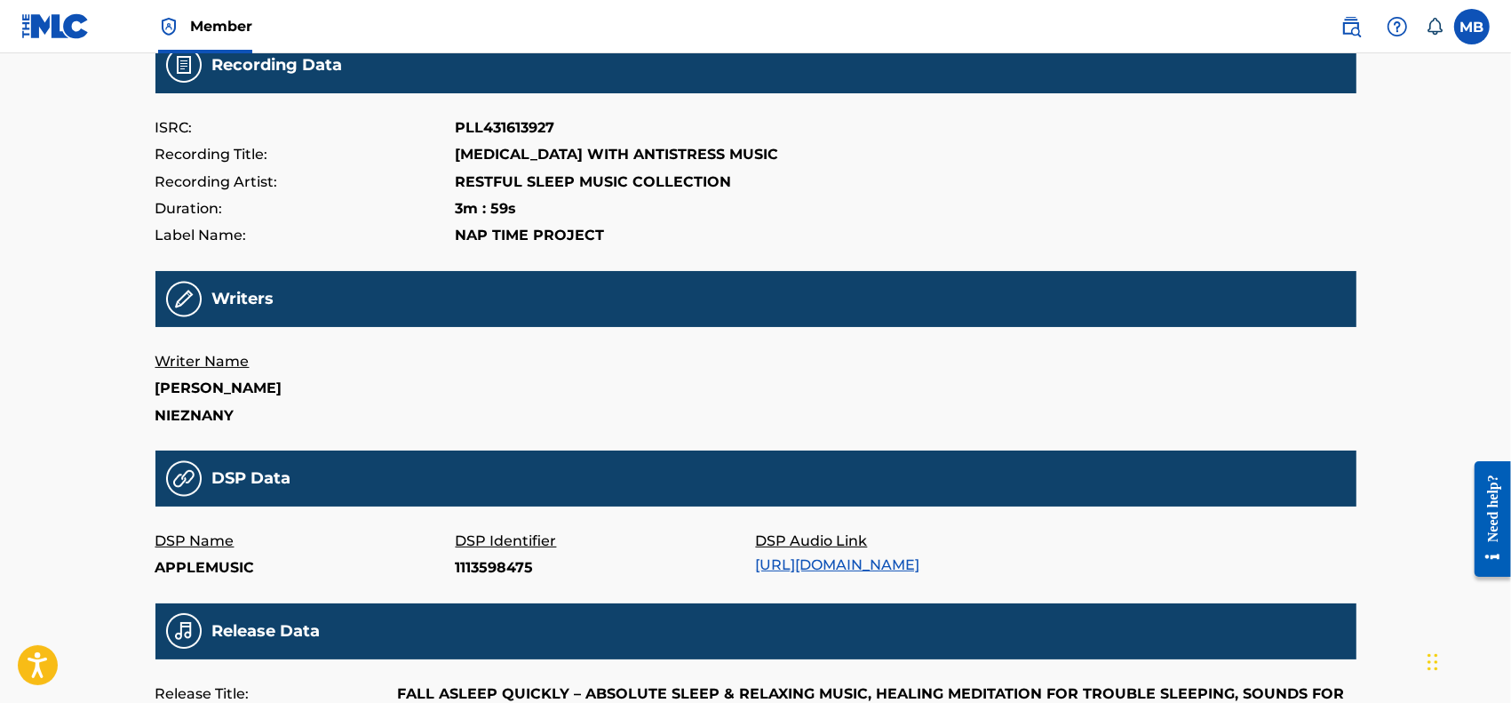
scroll to position [370, 0]
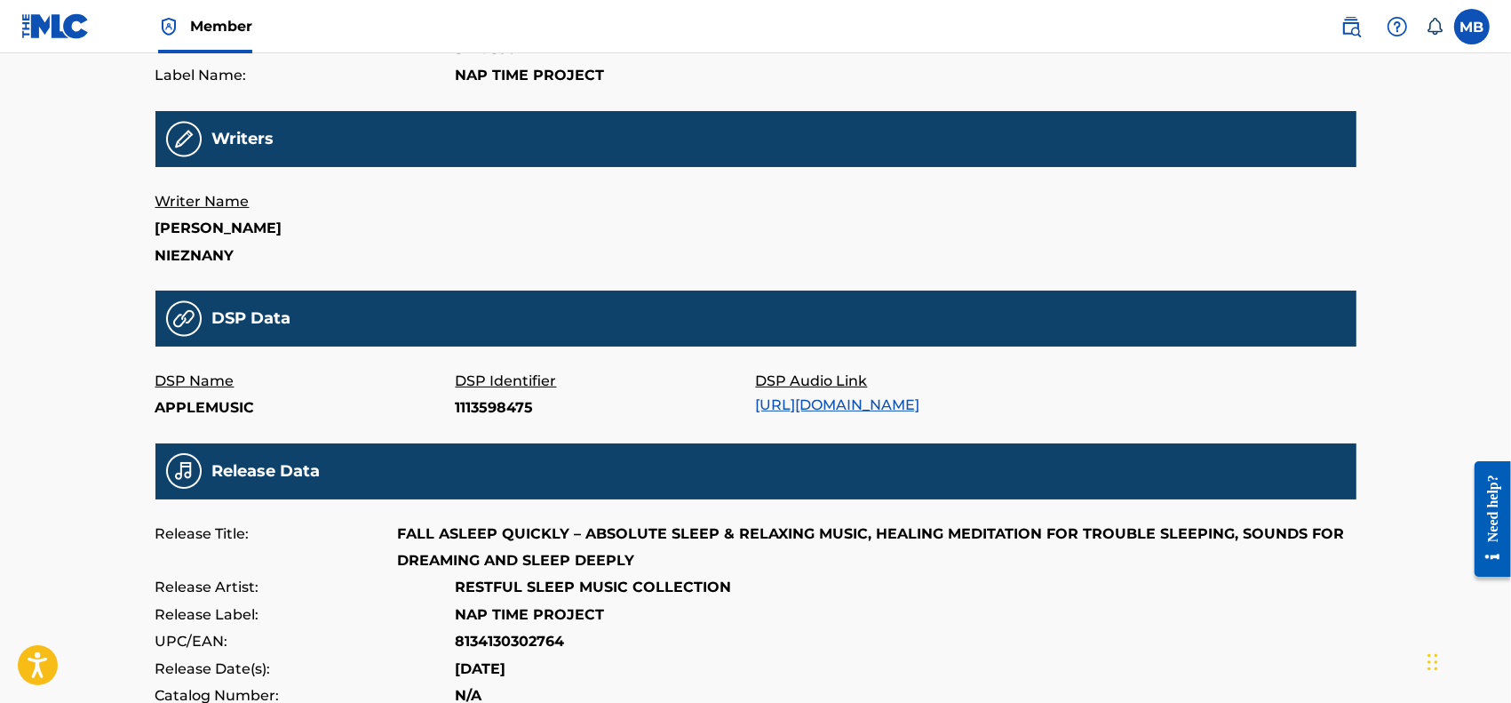
click at [920, 406] on link "https://music.apple.com/album/1113598043?i=1113598475" at bounding box center [838, 404] width 164 height 17
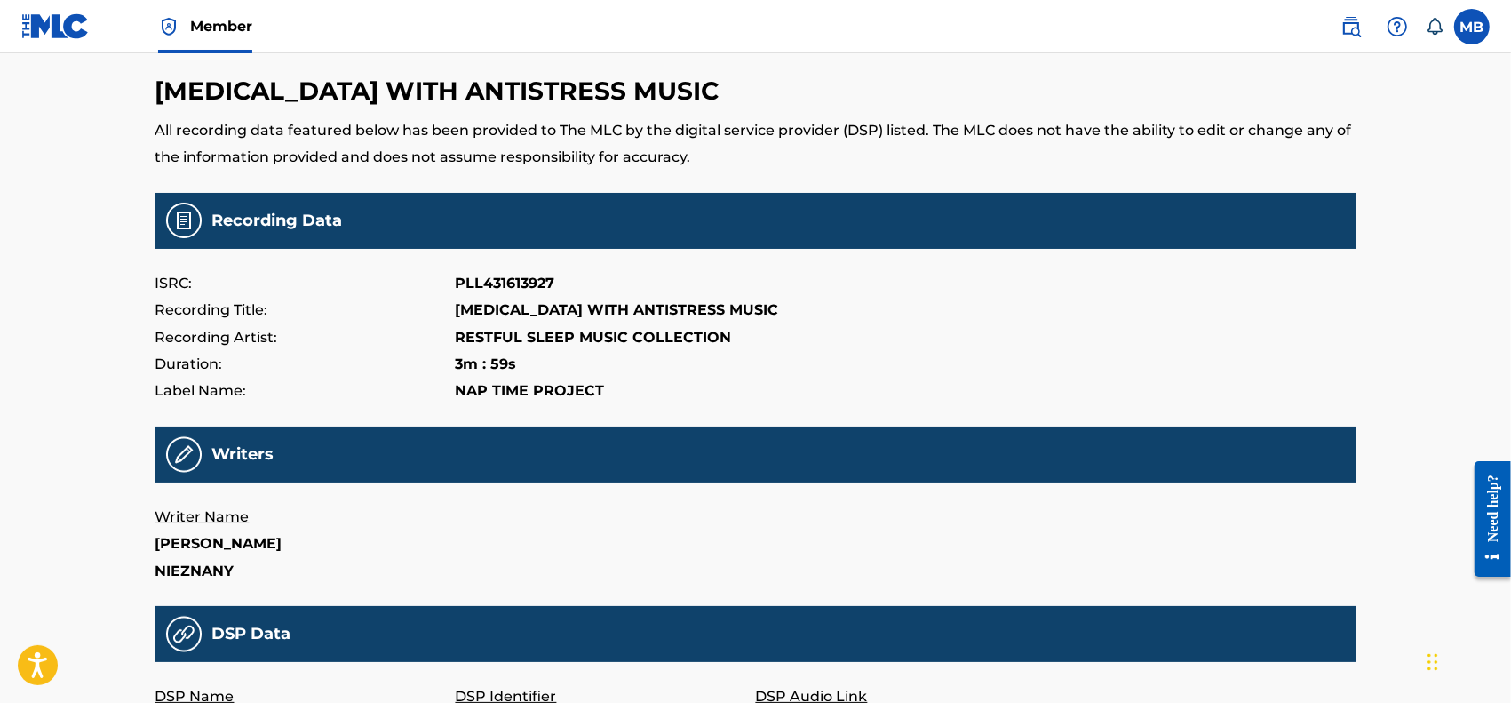
scroll to position [0, 0]
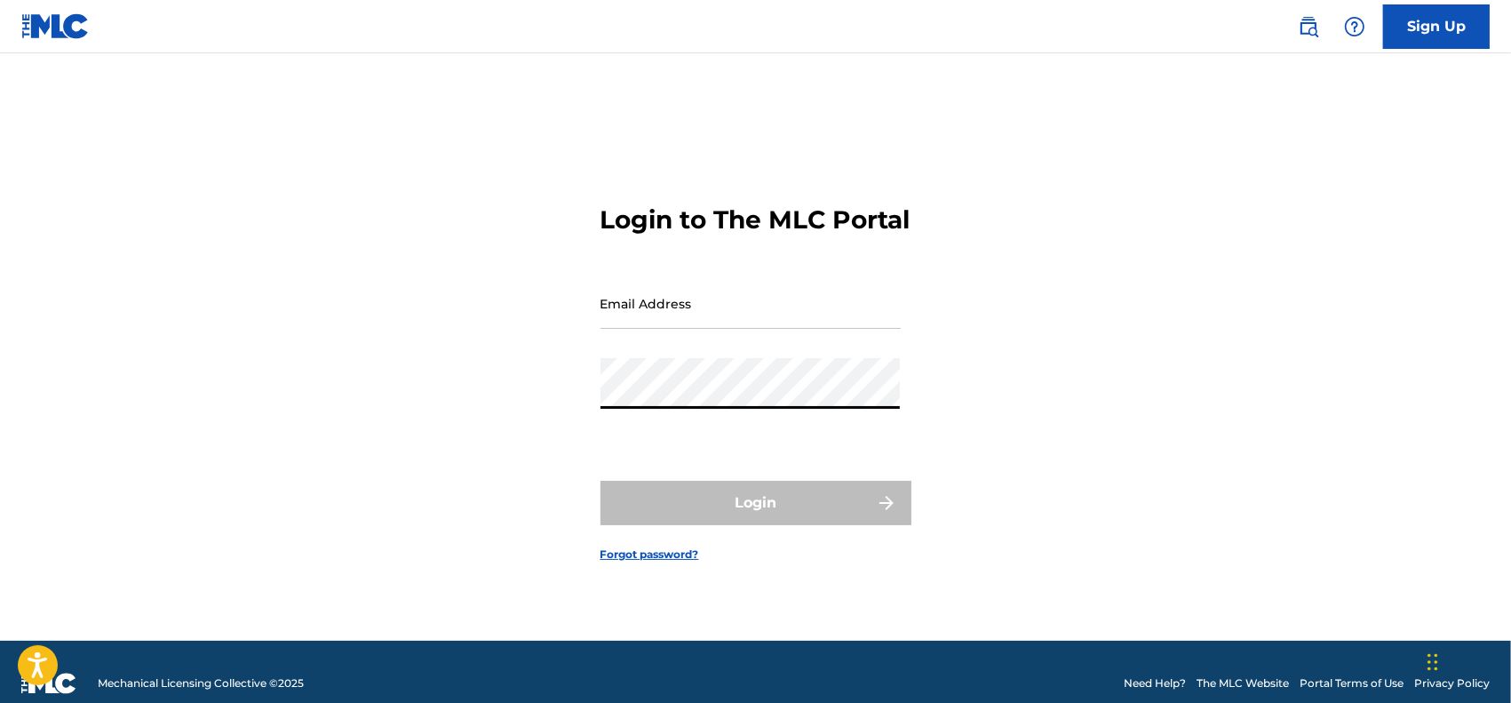
type input "[EMAIL_ADDRESS][DOMAIN_NAME]"
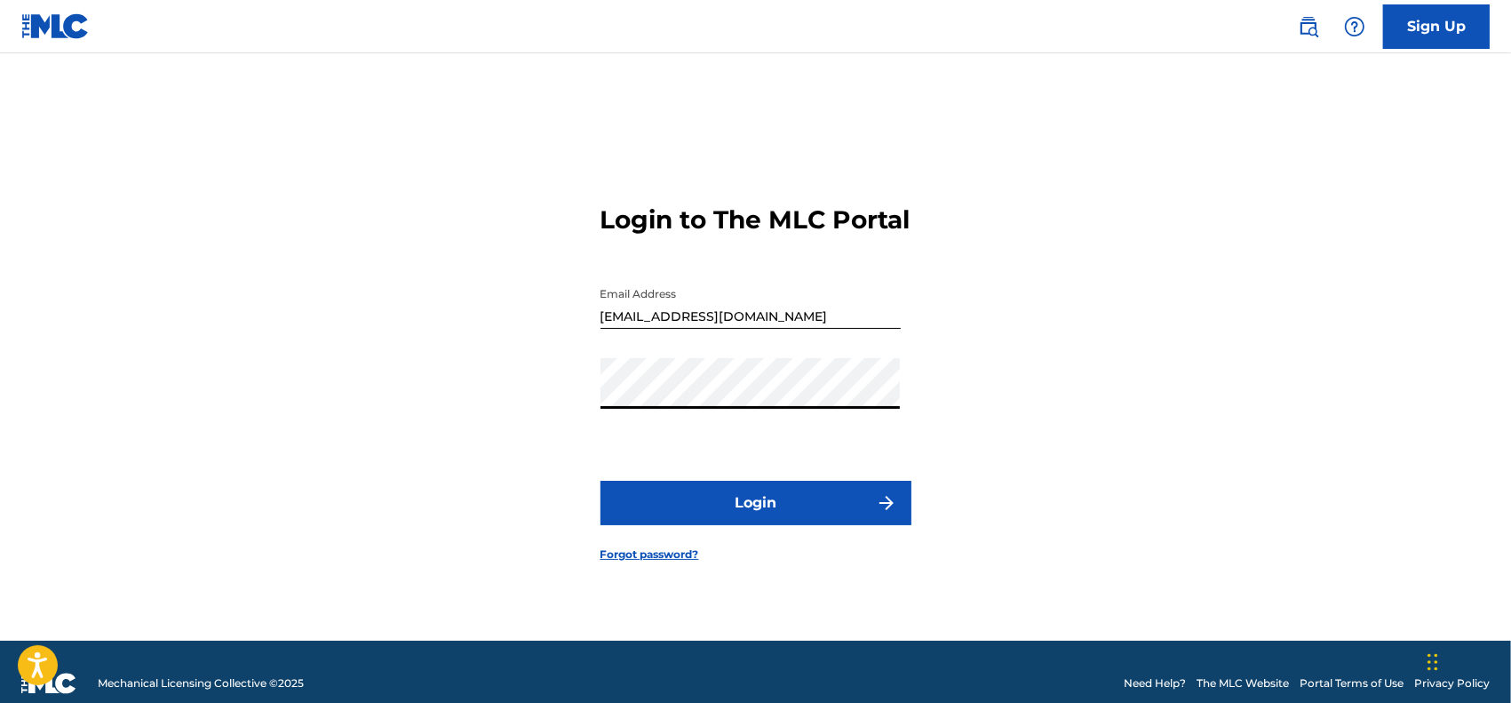
click at [704, 513] on button "Login" at bounding box center [756, 503] width 311 height 44
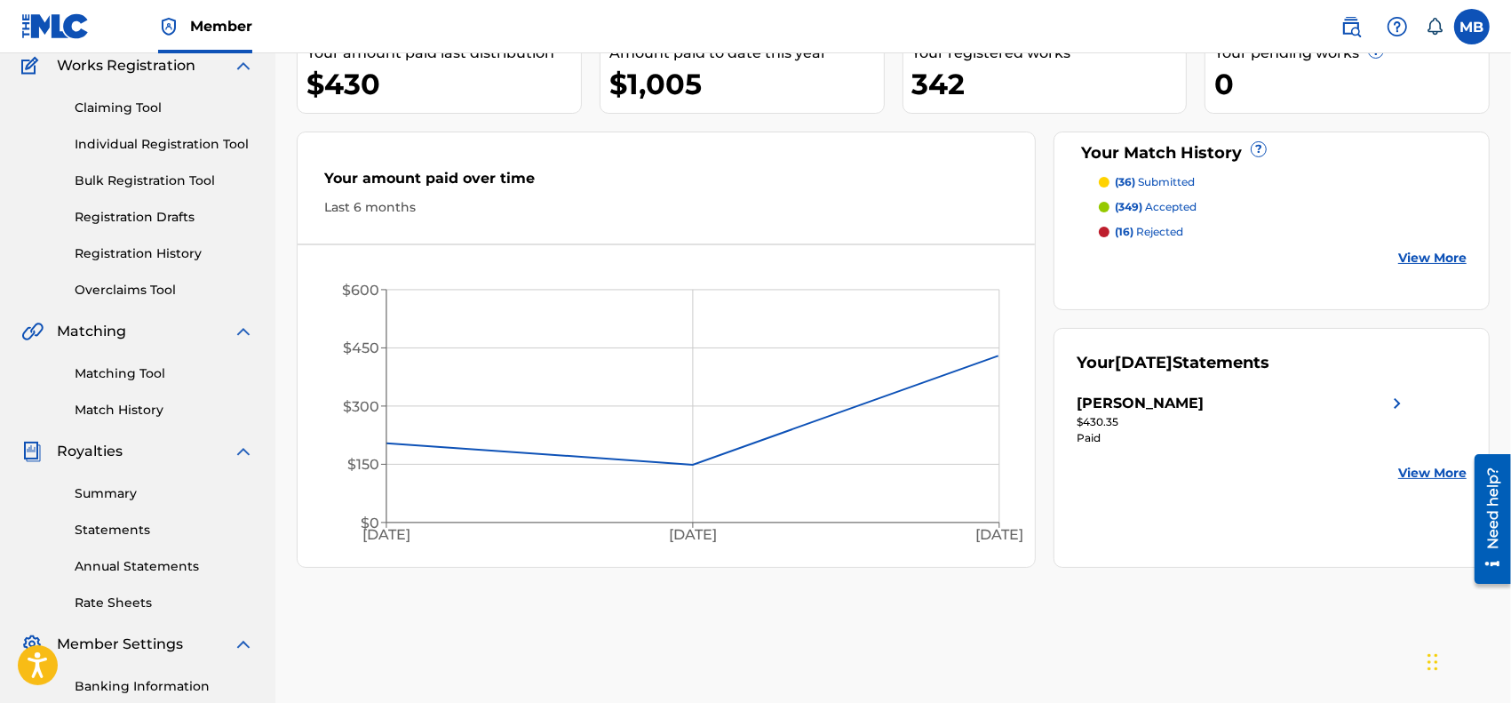
scroll to position [185, 0]
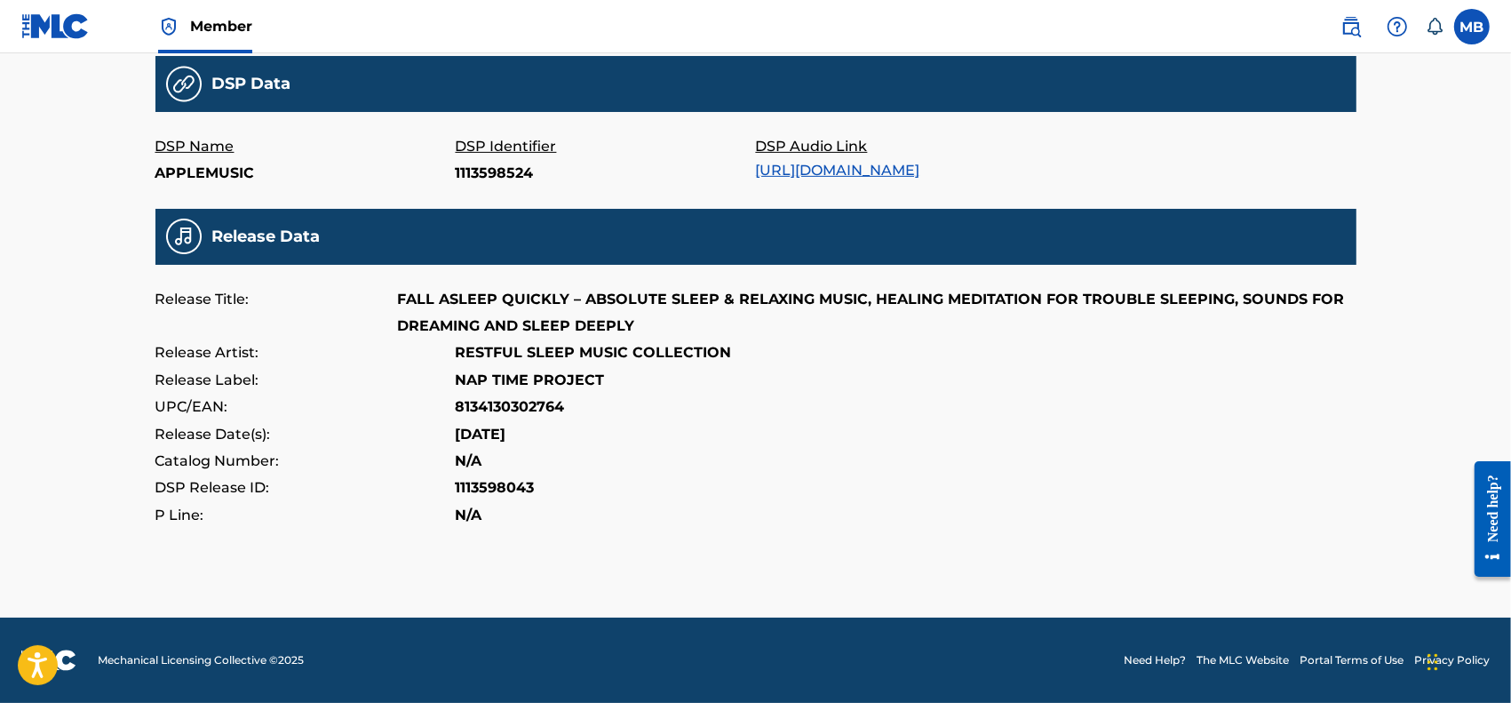
scroll to position [619, 0]
click at [810, 162] on link "https://music.apple.com/album/1113598043?i=1113598524" at bounding box center [838, 170] width 164 height 17
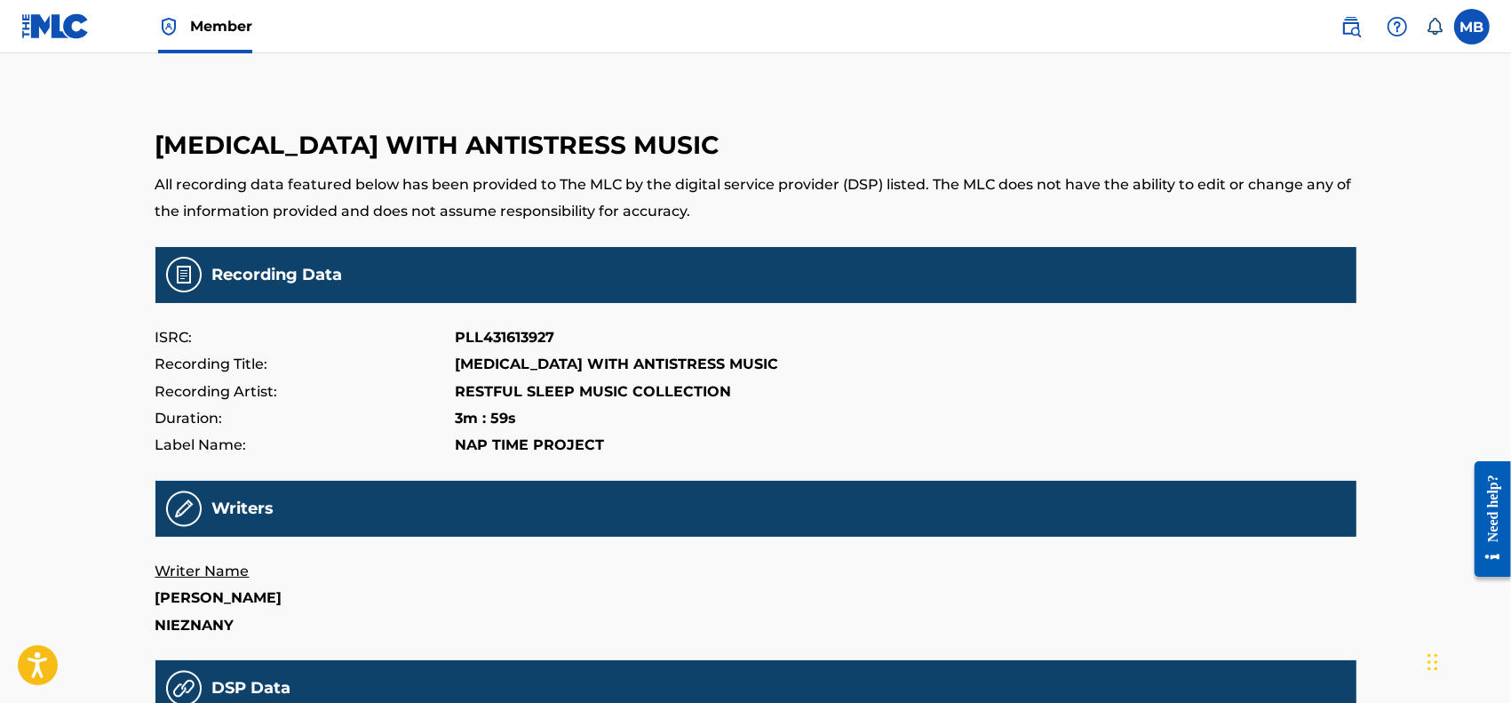
click at [73, 32] on img at bounding box center [55, 26] width 68 height 26
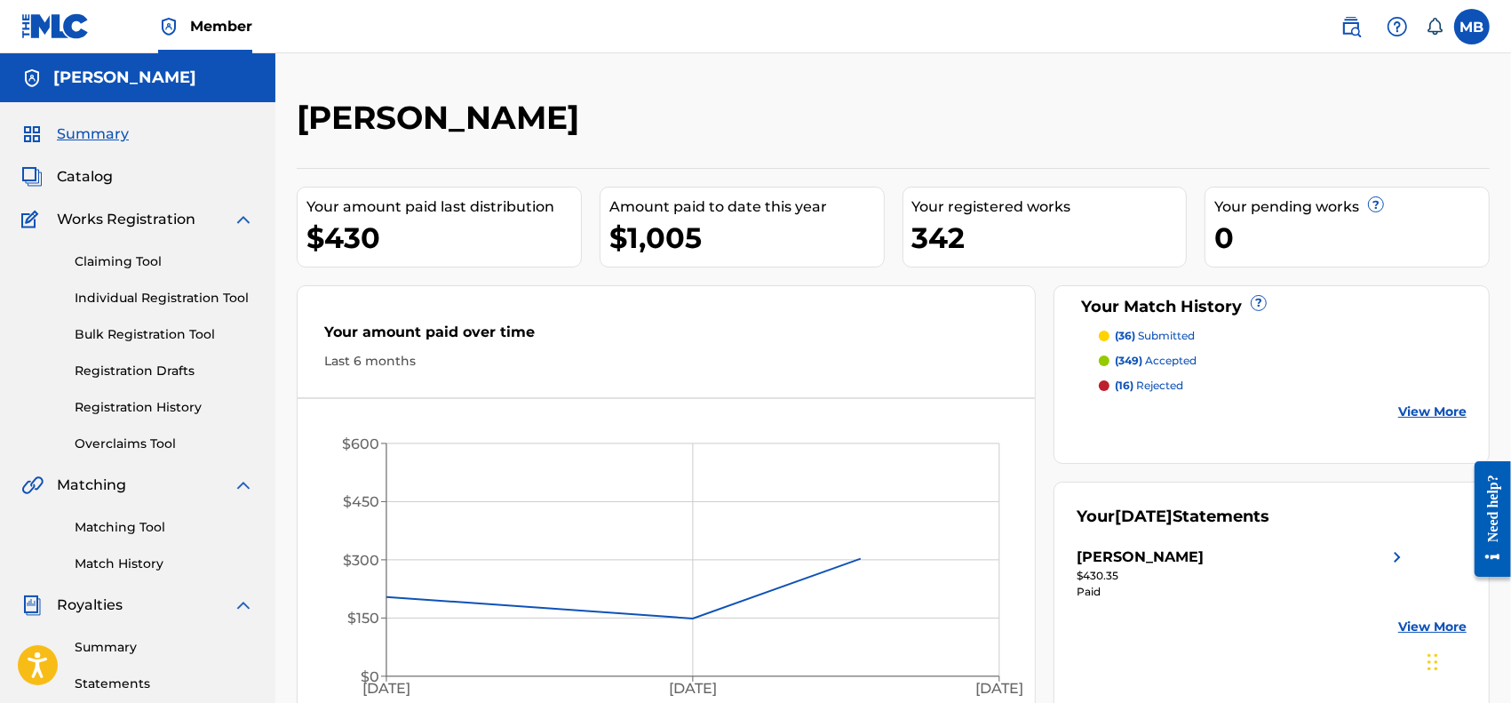
click at [63, 173] on span "Catalog" at bounding box center [85, 176] width 56 height 21
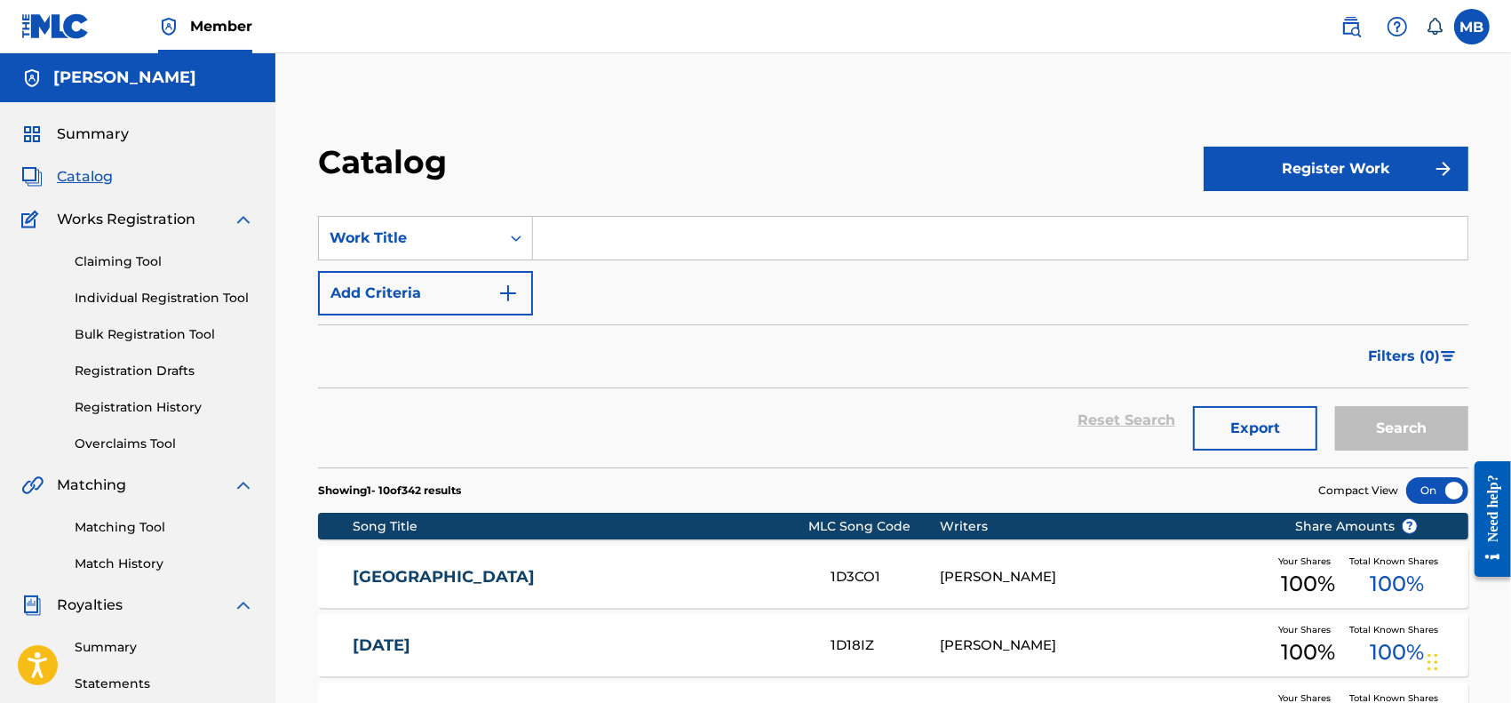
click at [114, 136] on span "Summary" at bounding box center [93, 134] width 72 height 21
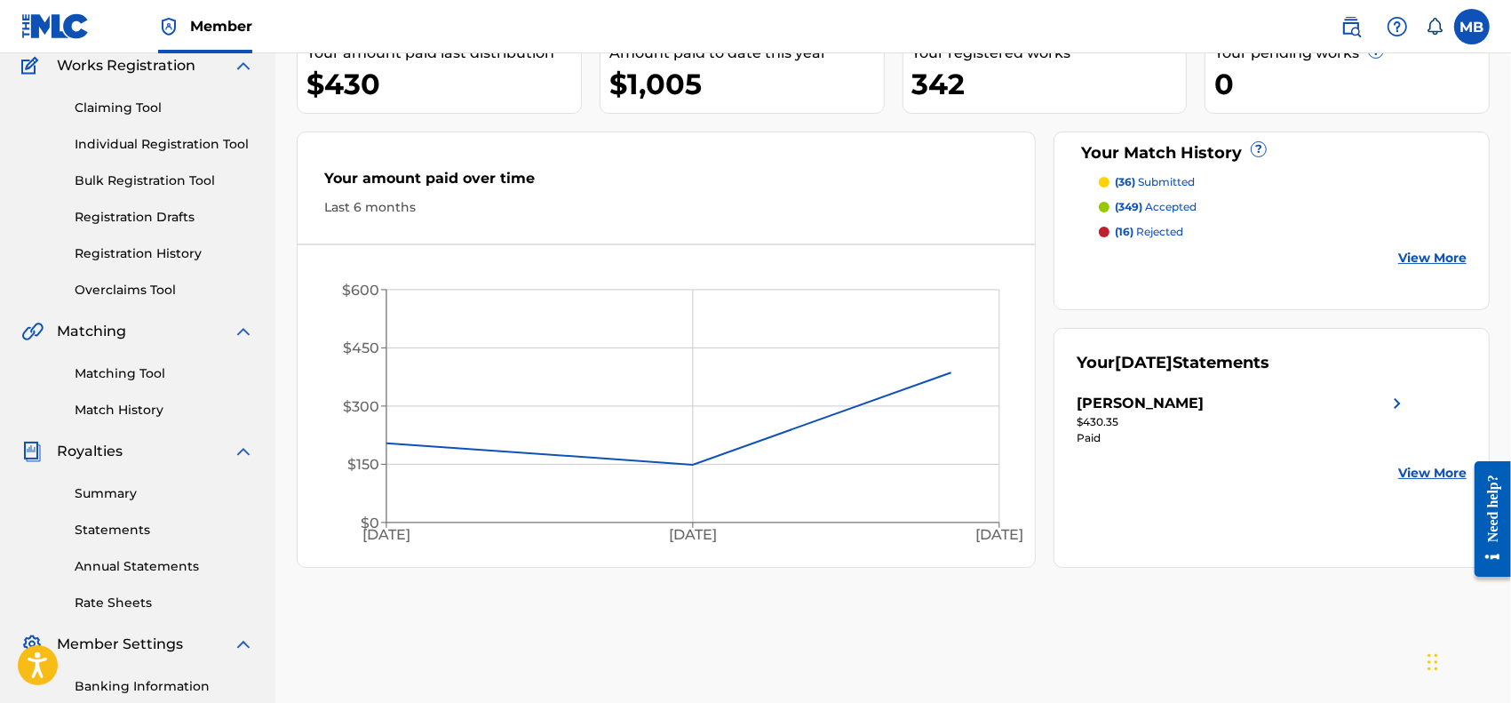
scroll to position [185, 0]
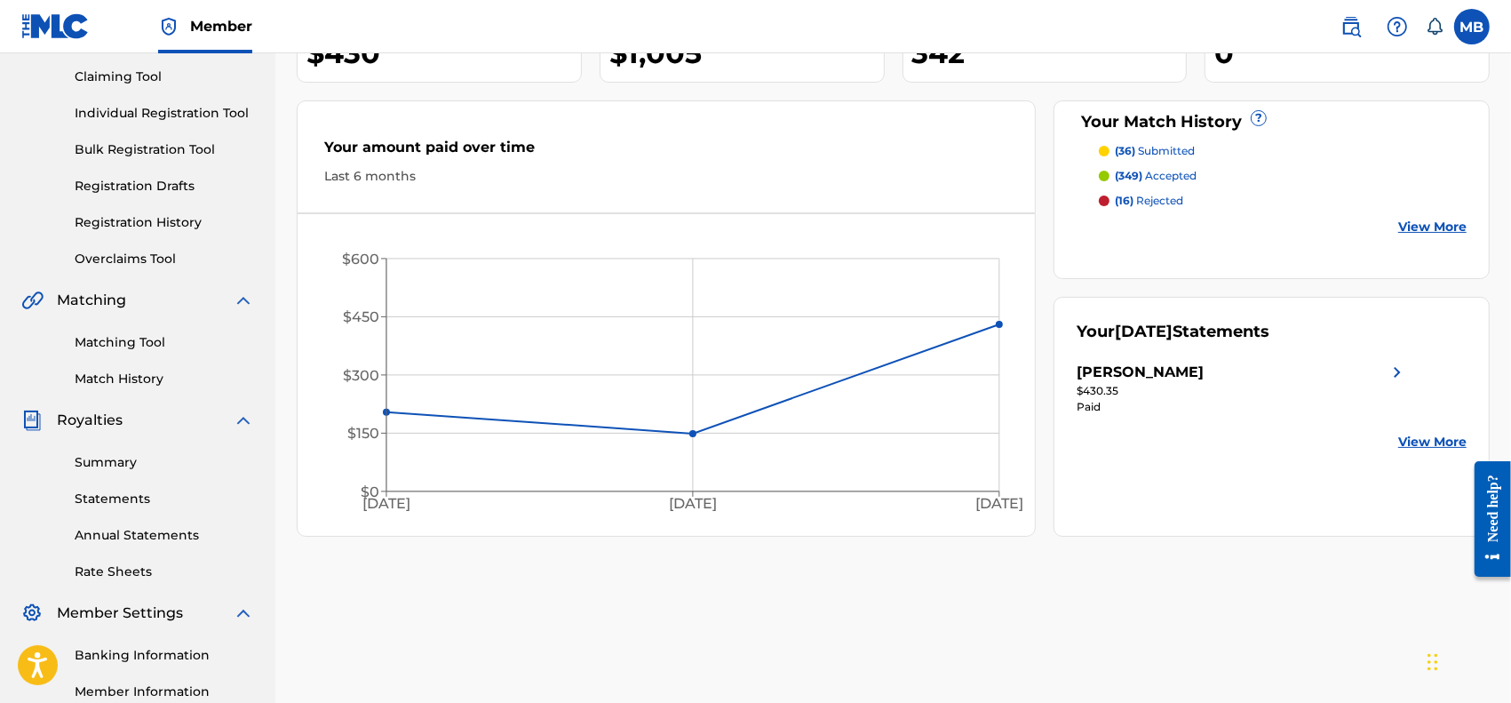
click at [121, 325] on div "Matching Tool Match History" at bounding box center [137, 349] width 233 height 77
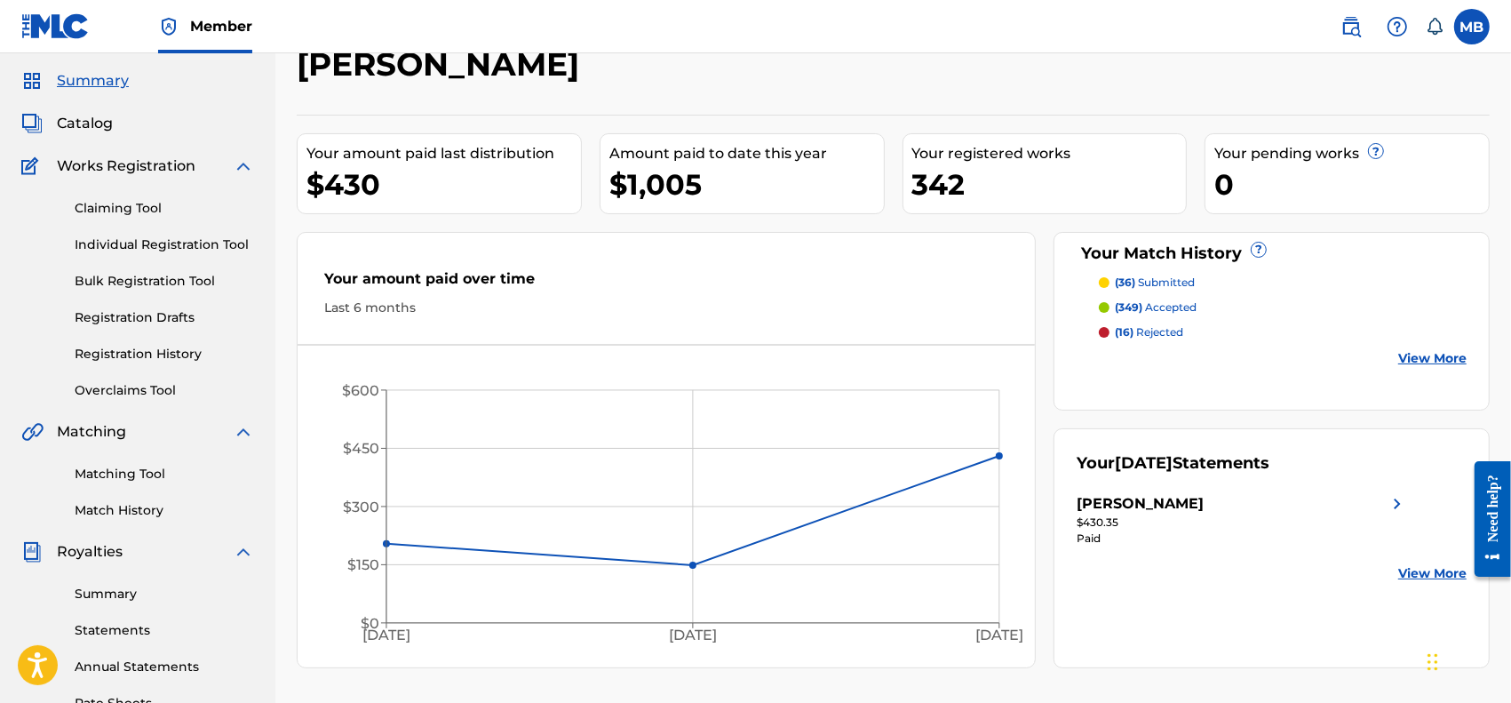
scroll to position [0, 0]
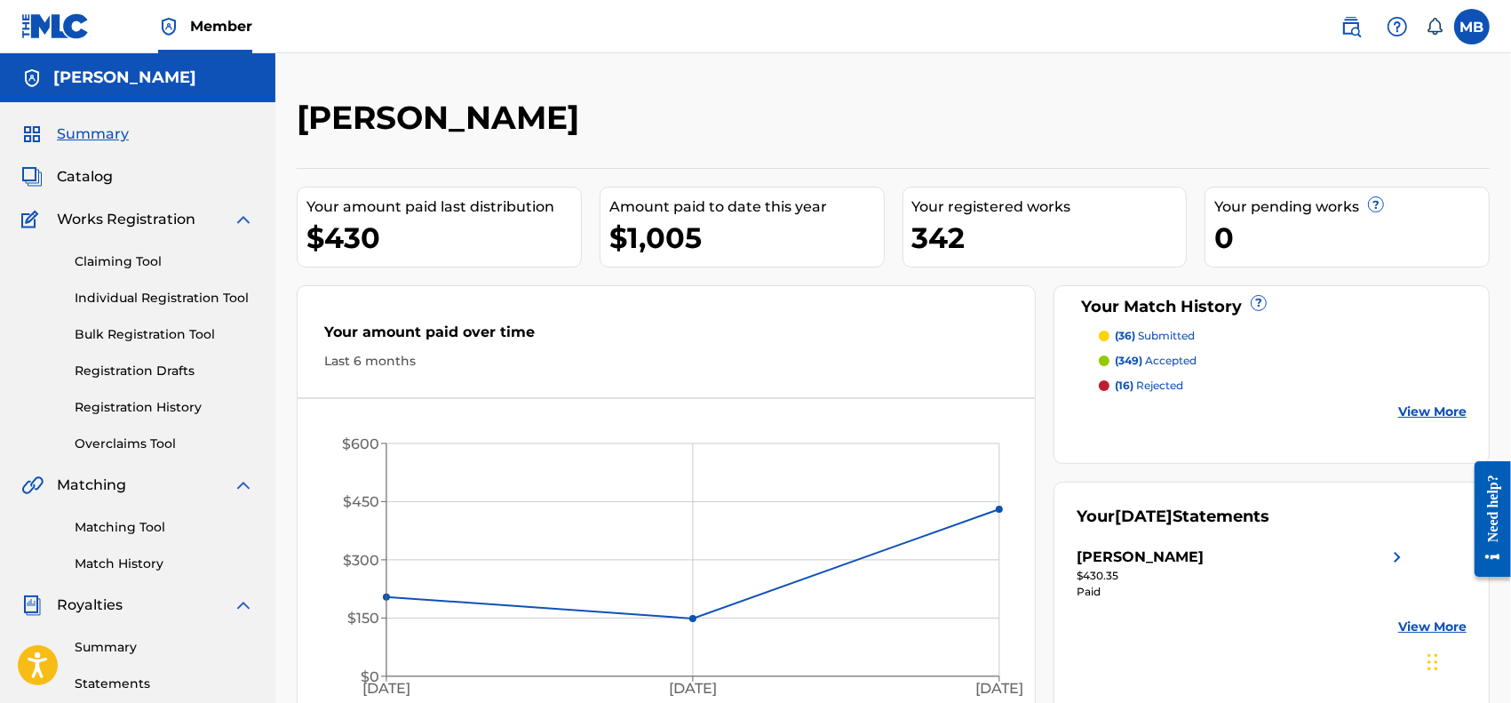
click at [91, 182] on span "Catalog" at bounding box center [85, 176] width 56 height 21
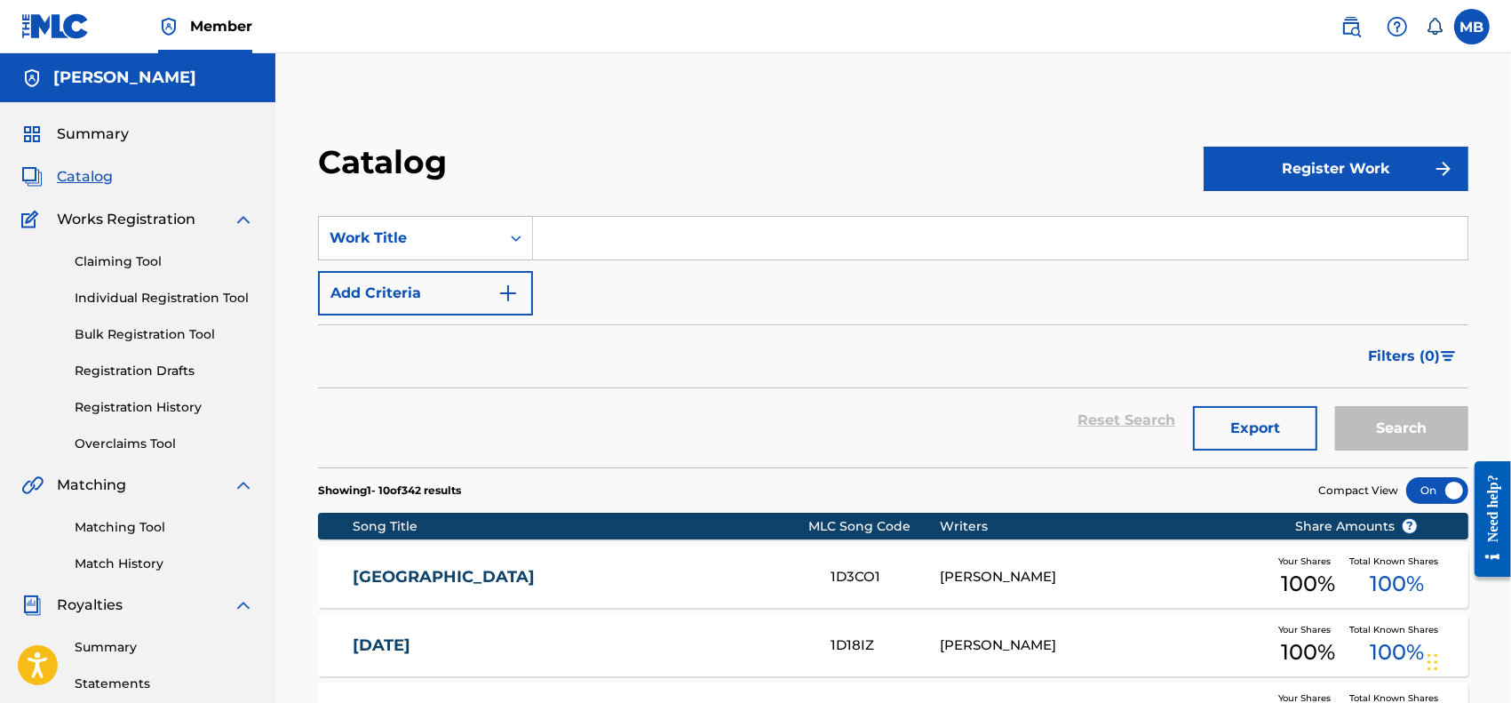
click at [90, 130] on span "Summary" at bounding box center [93, 134] width 72 height 21
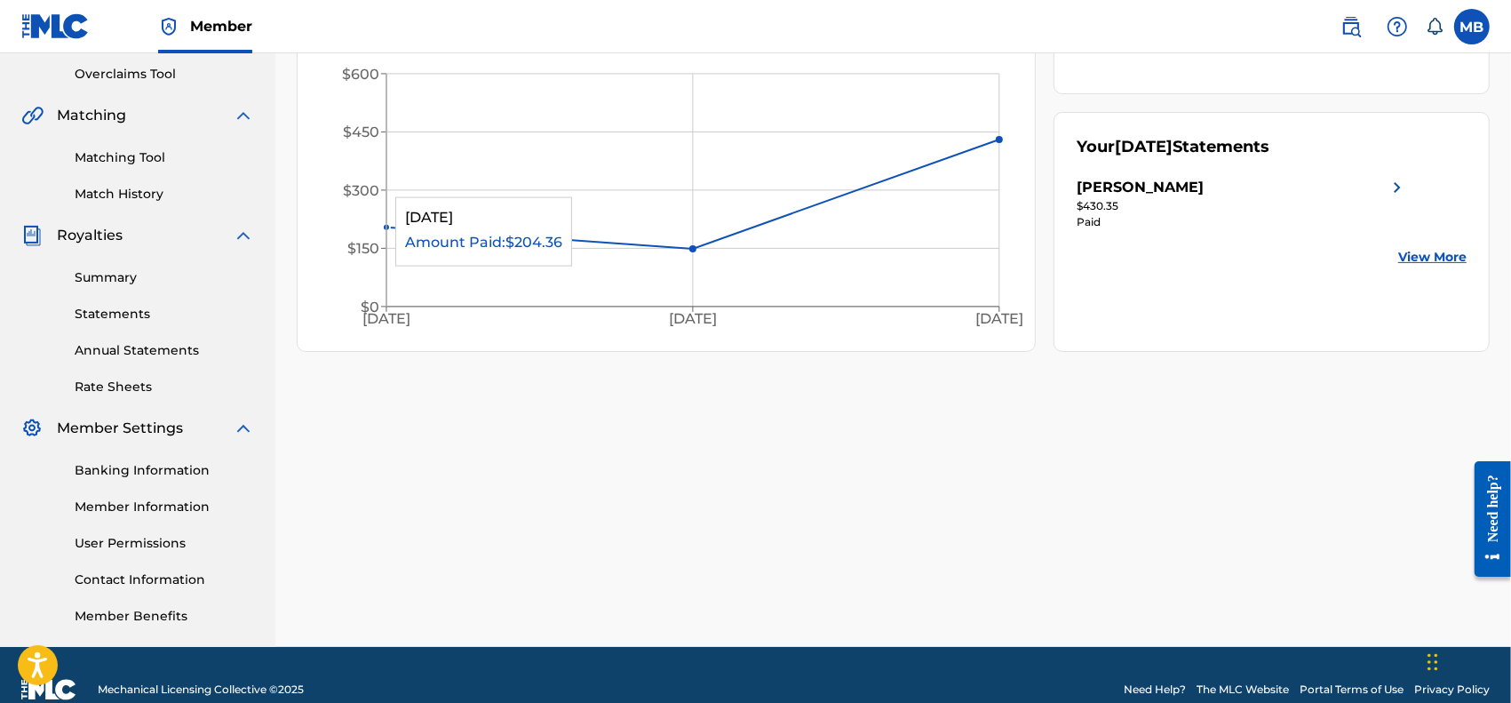
scroll to position [398, 0]
